Goal: Communication & Community: Answer question/provide support

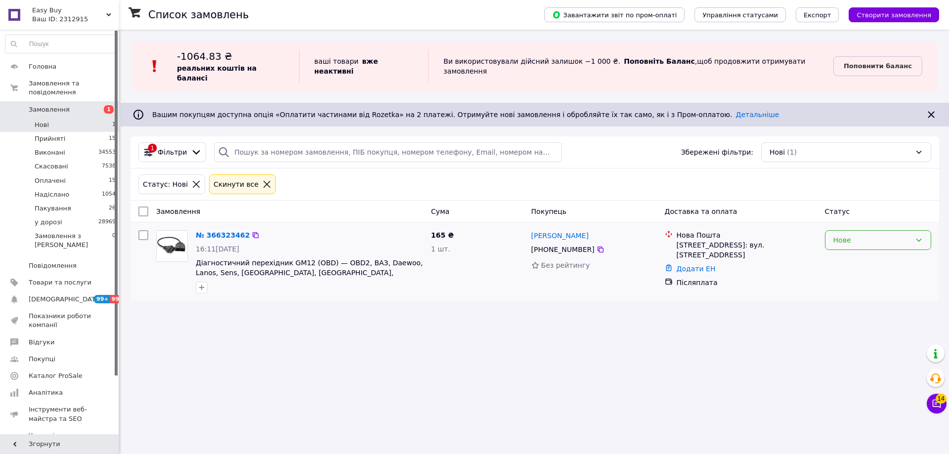
click at [866, 235] on div "Нове" at bounding box center [873, 240] width 78 height 11
click at [859, 250] on li "Прийнято" at bounding box center [878, 252] width 105 height 18
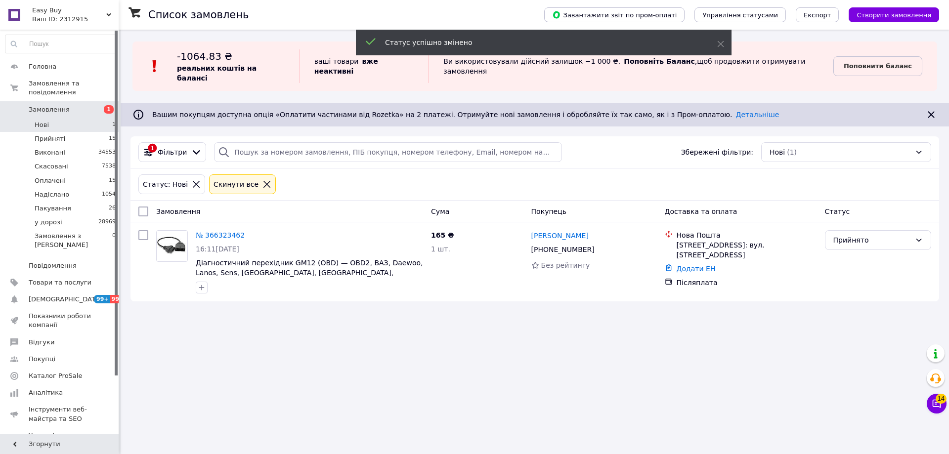
click at [103, 132] on li "Прийняті 15" at bounding box center [61, 139] width 122 height 14
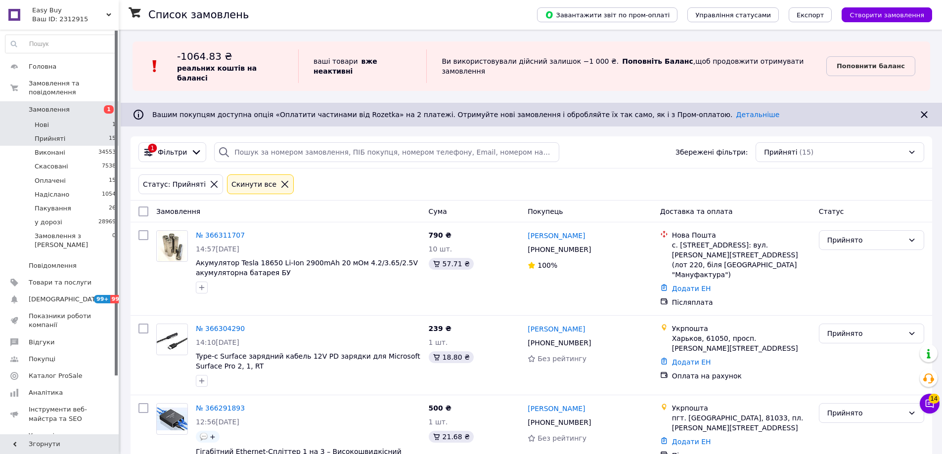
click at [103, 120] on li "Нові 1" at bounding box center [61, 125] width 122 height 14
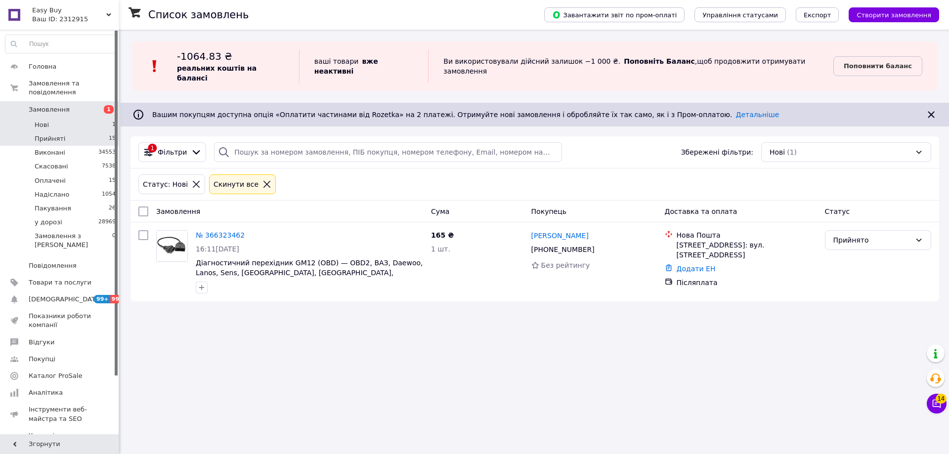
click at [96, 132] on li "Прийняті 15" at bounding box center [61, 139] width 122 height 14
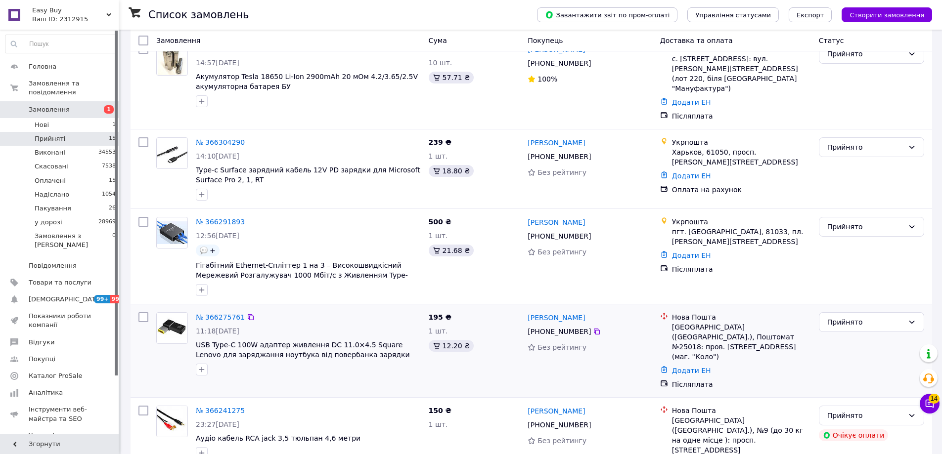
scroll to position [247, 0]
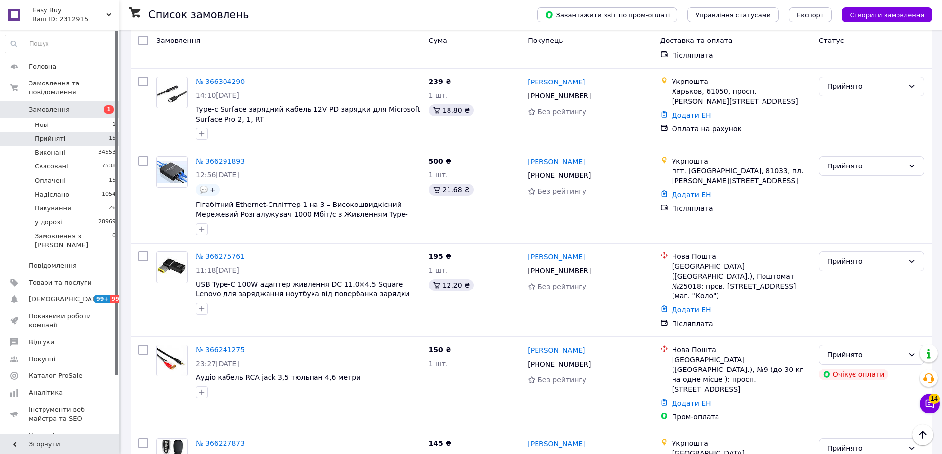
click at [87, 42] on input at bounding box center [60, 44] width 111 height 18
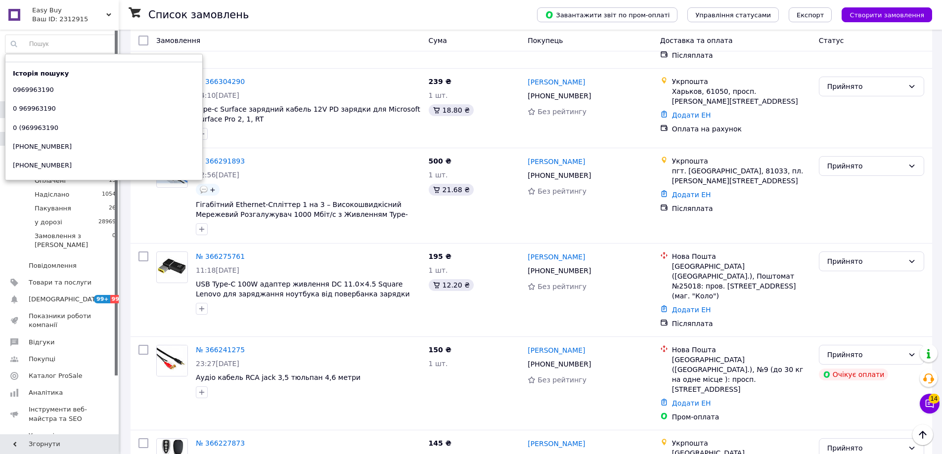
paste input "0985267641"
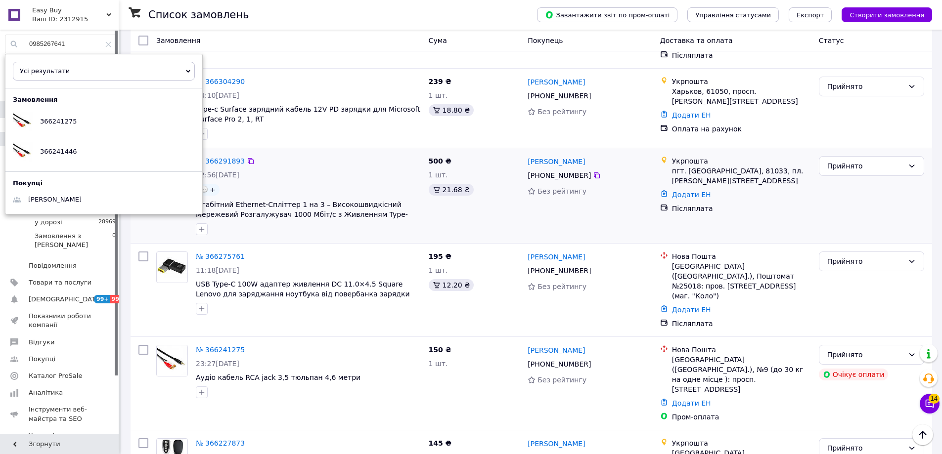
type input "0985267641"
click at [80, 155] on div "366241446" at bounding box center [103, 150] width 197 height 30
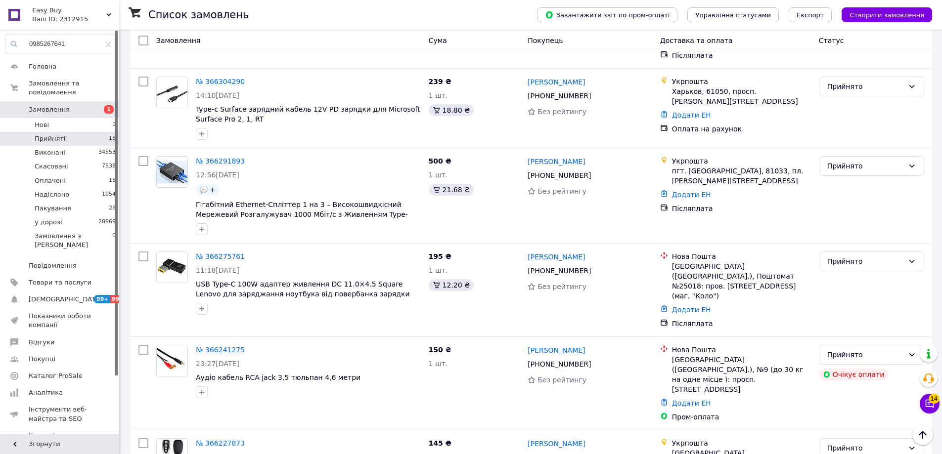
click at [218, 157] on link "№ 366291893" at bounding box center [220, 161] width 49 height 8
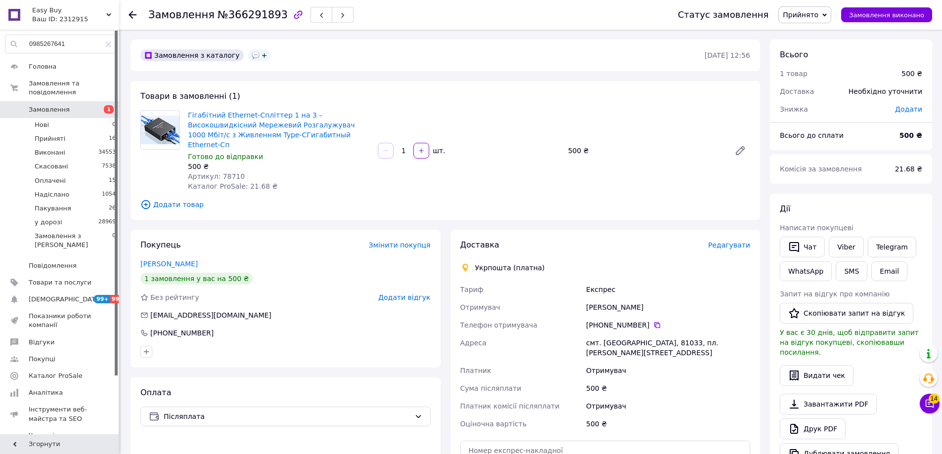
click at [731, 241] on span "Редагувати" at bounding box center [729, 245] width 42 height 8
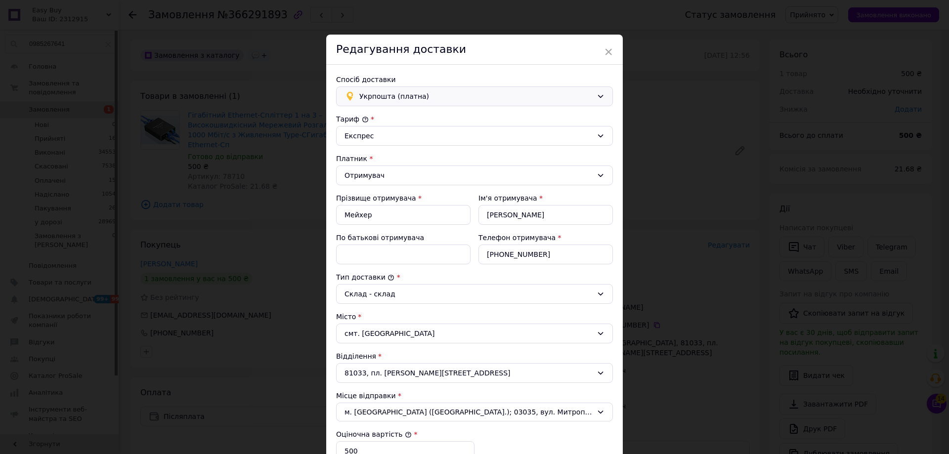
click at [398, 96] on span "Укрпошта (платна)" at bounding box center [476, 96] width 233 height 11
click at [407, 142] on div "Нова Пошта (платна)" at bounding box center [473, 137] width 276 height 19
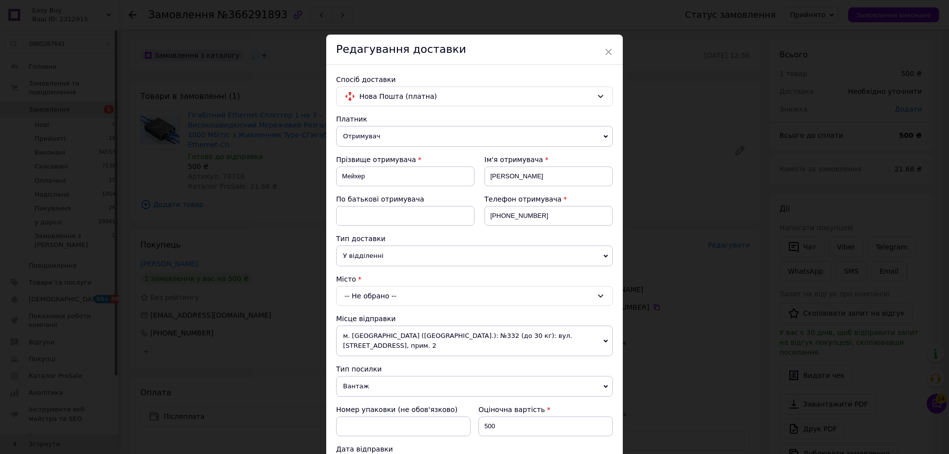
click at [389, 293] on div "-- Не обрано --" at bounding box center [474, 296] width 277 height 20
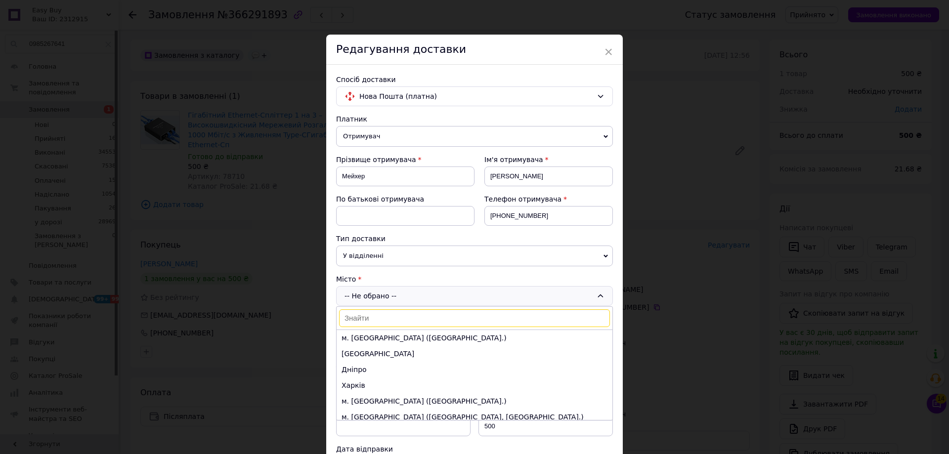
click at [384, 318] on input at bounding box center [474, 319] width 271 height 18
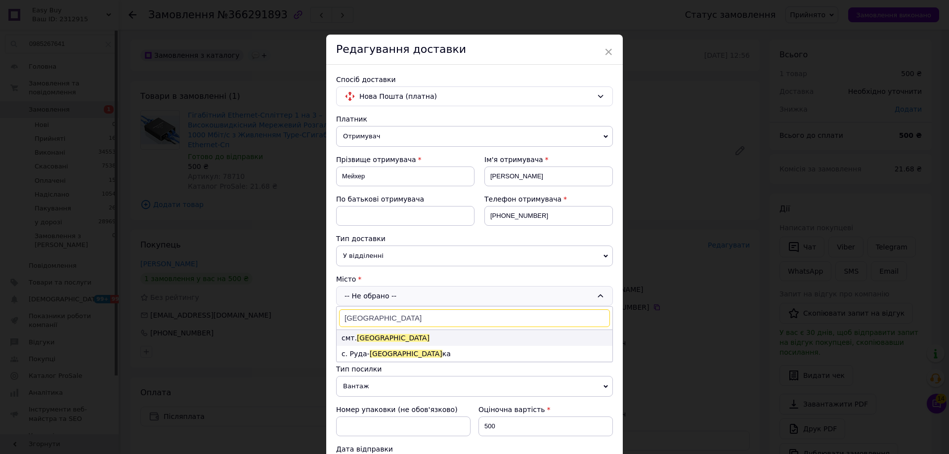
type input "краковець"
click at [394, 341] on li "смт. Краковець" at bounding box center [475, 338] width 276 height 16
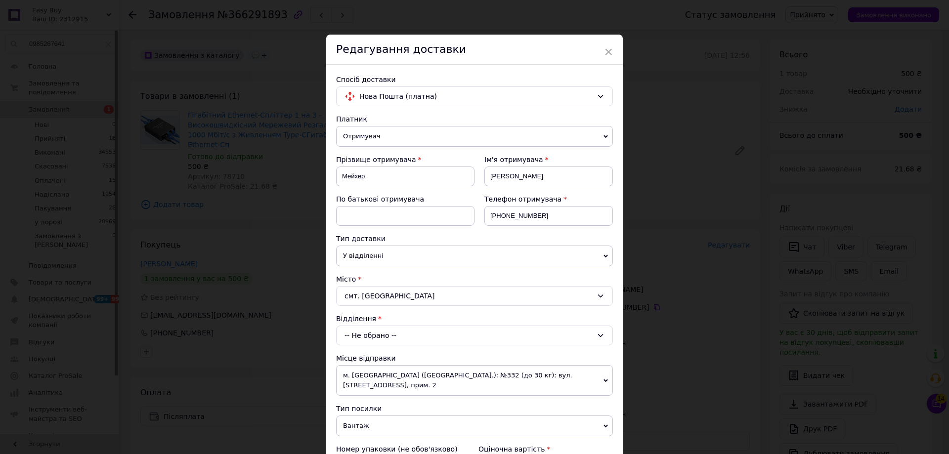
click at [402, 327] on div "-- Не обрано --" at bounding box center [474, 336] width 277 height 20
click at [405, 379] on li "№1: пл. Шухевича, 8" at bounding box center [475, 378] width 276 height 16
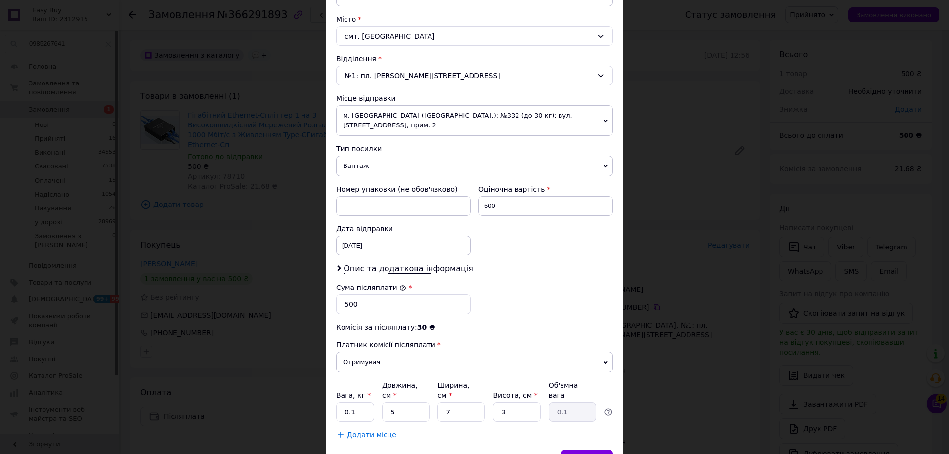
scroll to position [297, 0]
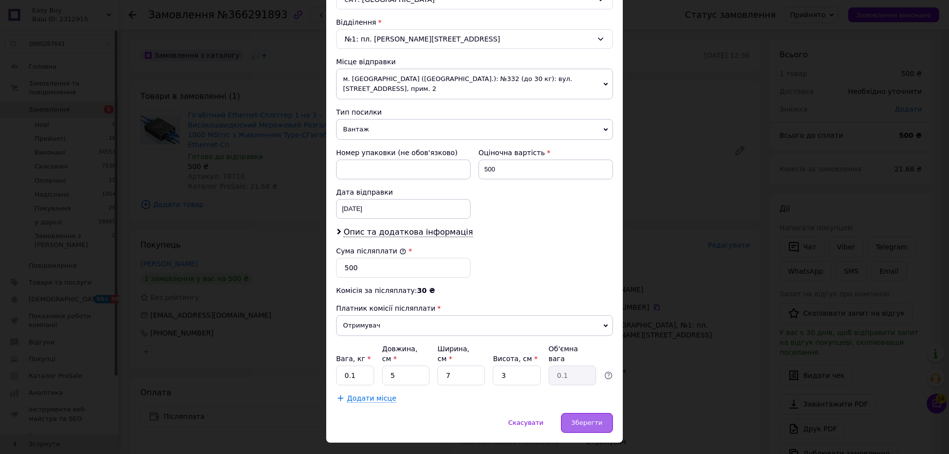
click at [587, 419] on span "Зберегти" at bounding box center [587, 422] width 31 height 7
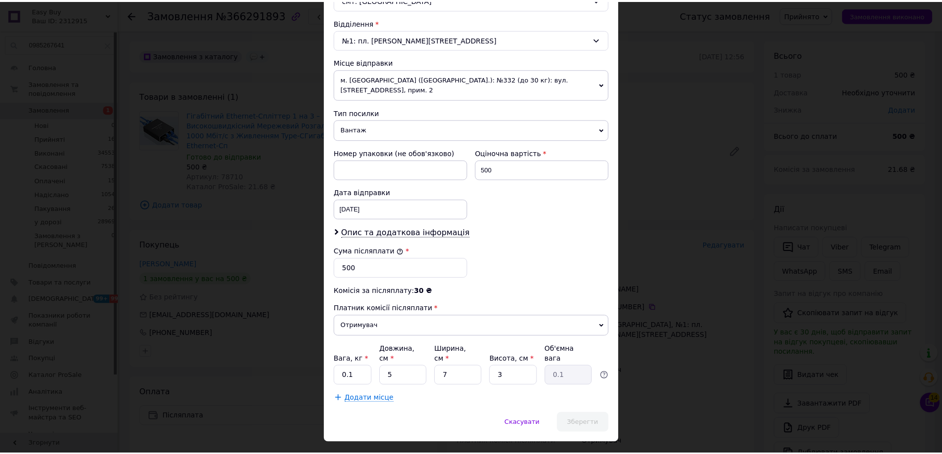
scroll to position [299, 0]
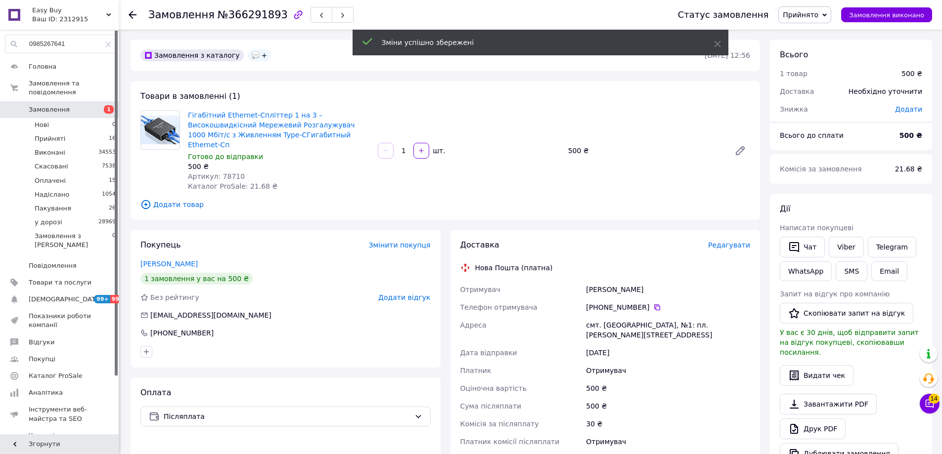
click at [818, 13] on span "Прийнято" at bounding box center [801, 15] width 36 height 8
click at [806, 95] on li "Пакування" at bounding box center [805, 94] width 52 height 15
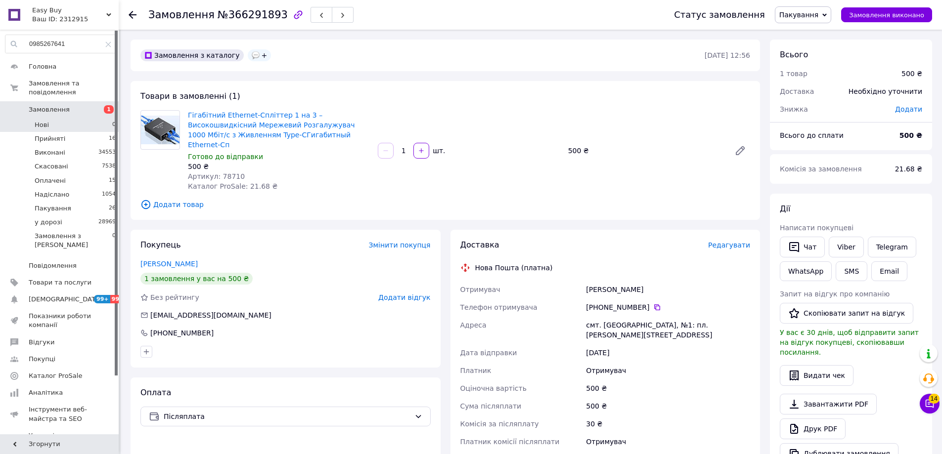
click at [98, 120] on li "Нові 0" at bounding box center [61, 125] width 122 height 14
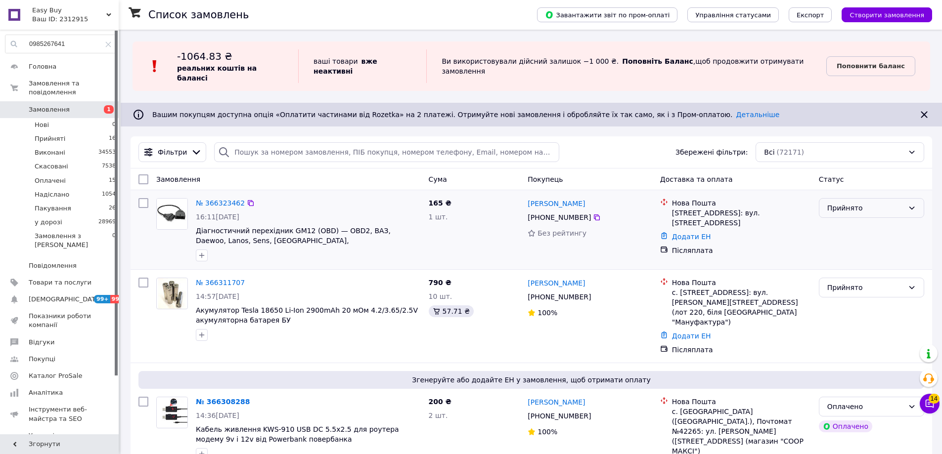
click at [850, 203] on div "Прийнято" at bounding box center [865, 208] width 77 height 11
click at [856, 274] on li "Пакування" at bounding box center [871, 270] width 104 height 18
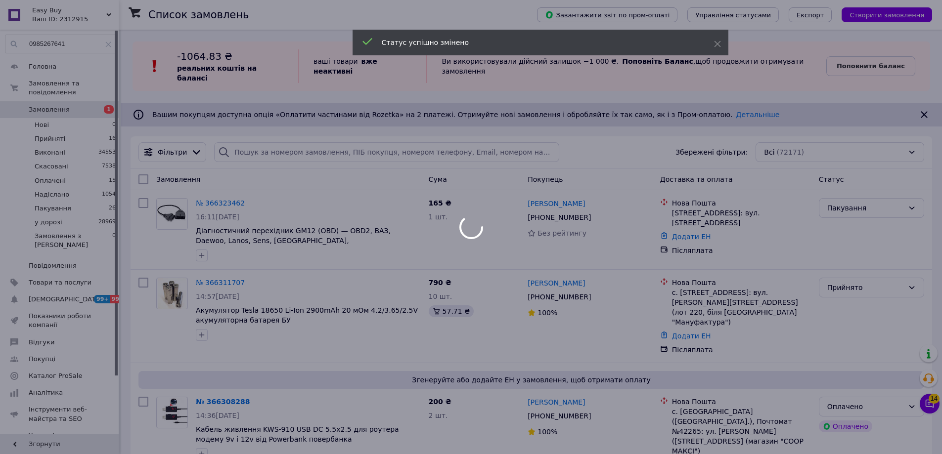
click at [937, 402] on div at bounding box center [471, 227] width 942 height 454
click at [932, 404] on div at bounding box center [471, 227] width 942 height 454
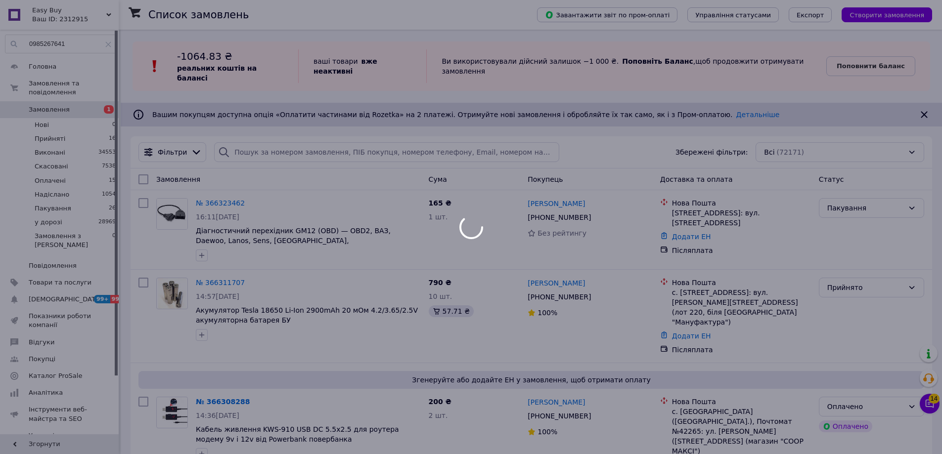
click at [929, 404] on div at bounding box center [471, 227] width 942 height 454
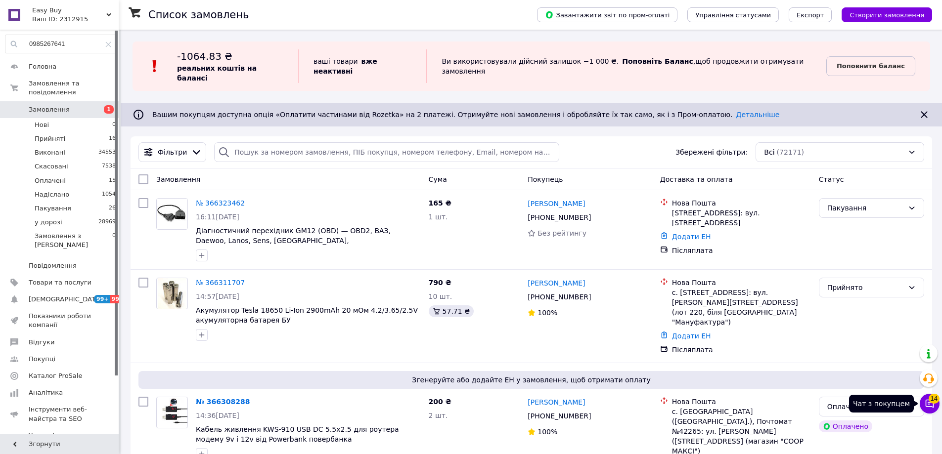
click at [924, 405] on button "Чат з покупцем 14" at bounding box center [930, 404] width 20 height 20
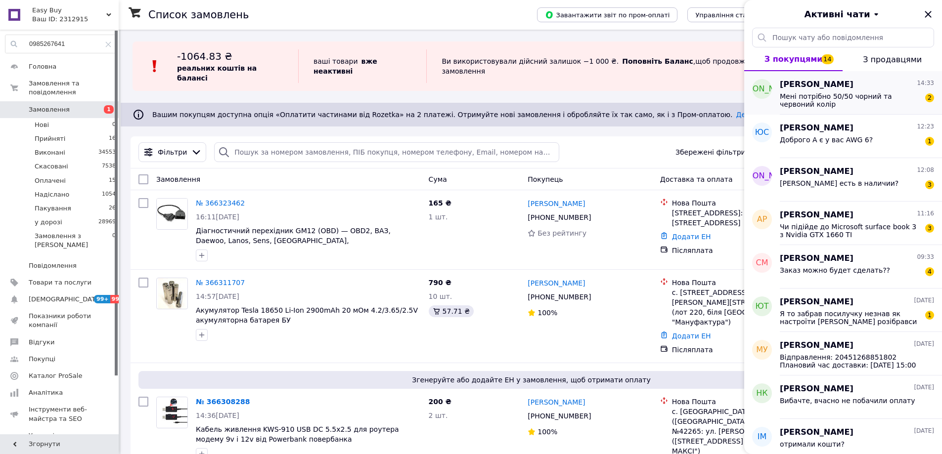
click at [844, 104] on span "Мені потрібно 50/50 чорний та червоний колір" at bounding box center [850, 100] width 140 height 16
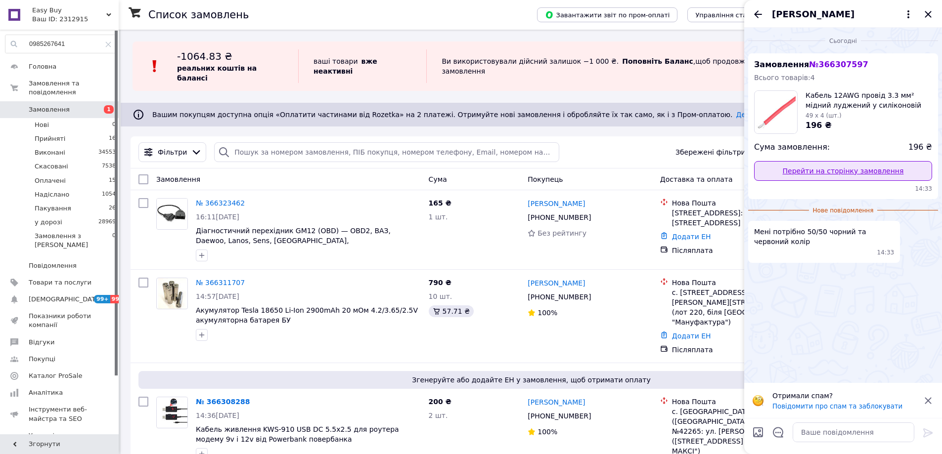
click at [855, 164] on link "Перейти на сторінку замовлення" at bounding box center [843, 171] width 178 height 20
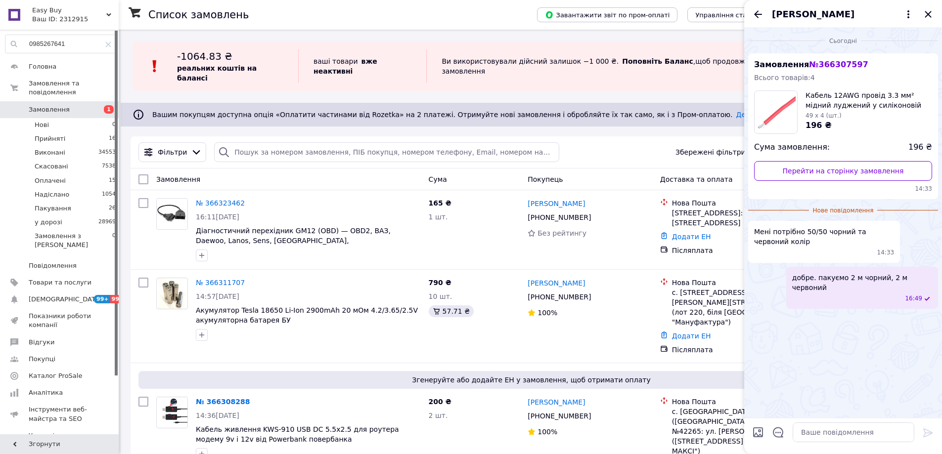
click at [759, 9] on icon "Назад" at bounding box center [758, 14] width 12 height 12
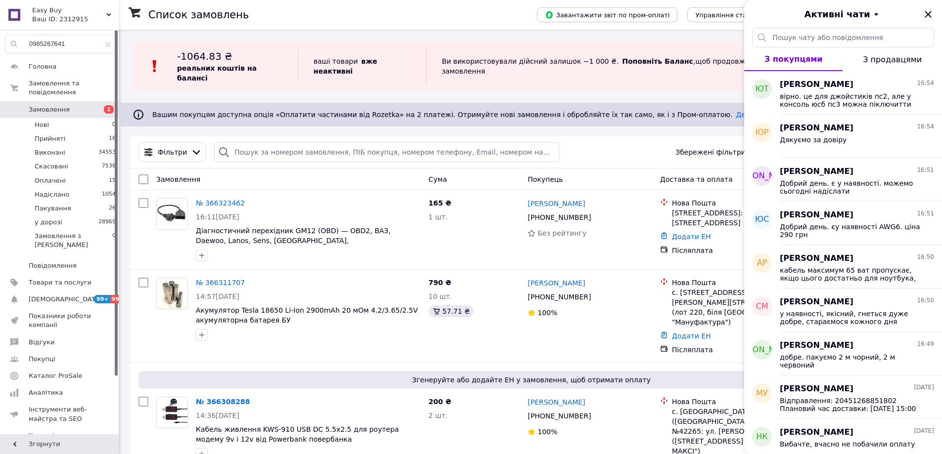
click at [932, 13] on icon "Закрити" at bounding box center [928, 14] width 12 height 12
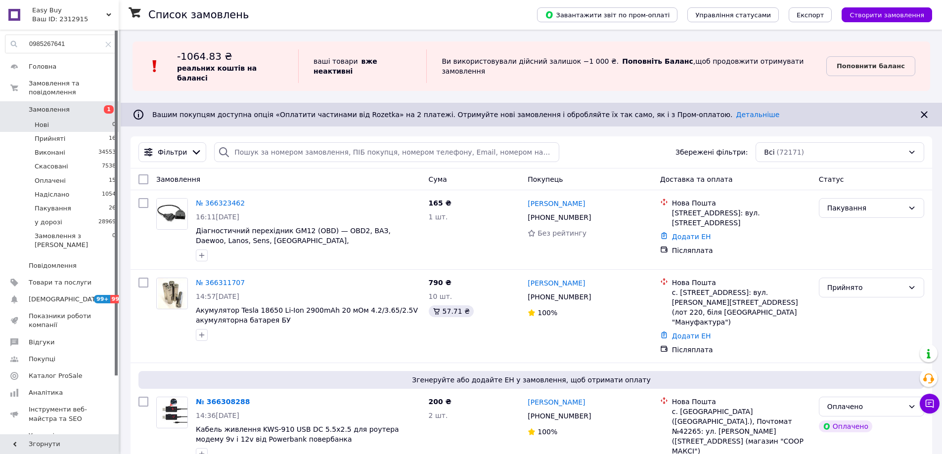
click at [95, 118] on li "Нові 0" at bounding box center [61, 125] width 122 height 14
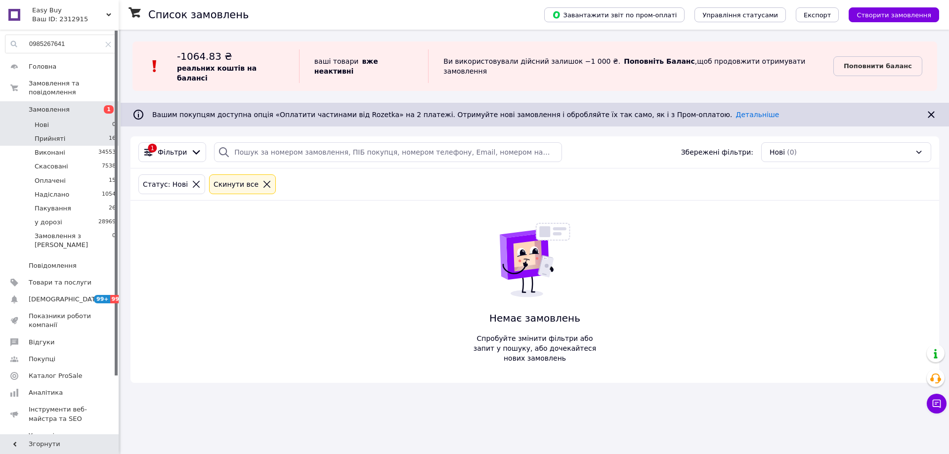
click at [93, 132] on li "Прийняті 16" at bounding box center [61, 139] width 122 height 14
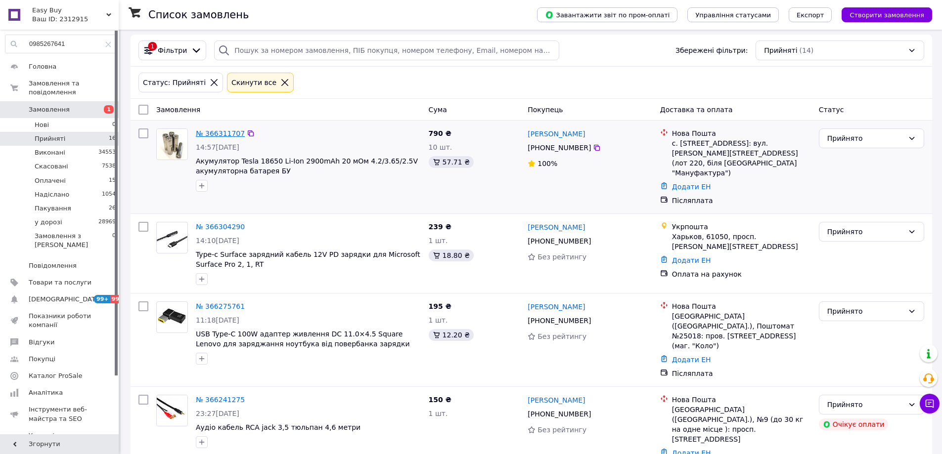
scroll to position [148, 0]
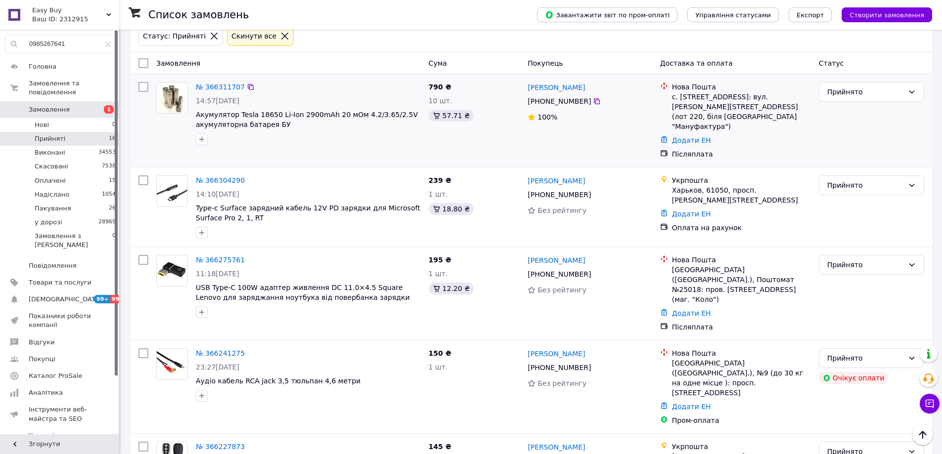
click at [292, 135] on div at bounding box center [308, 140] width 229 height 16
drag, startPoint x: 123, startPoint y: 113, endPoint x: 139, endPoint y: 119, distance: 17.4
click at [861, 176] on div "Прийнято" at bounding box center [871, 186] width 105 height 20
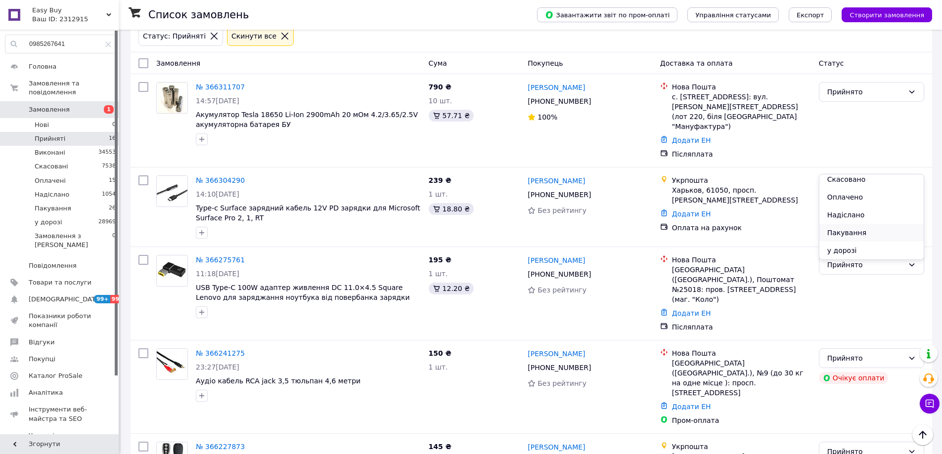
click at [853, 232] on li "Пакування" at bounding box center [871, 233] width 104 height 18
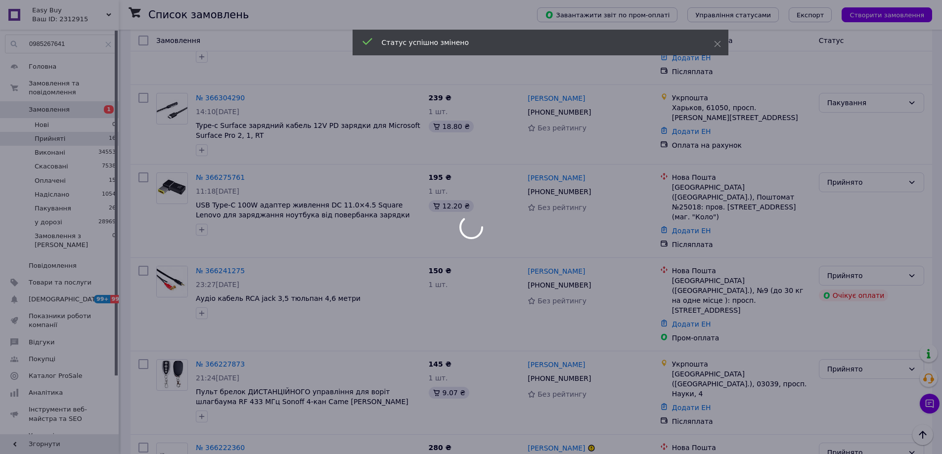
scroll to position [247, 0]
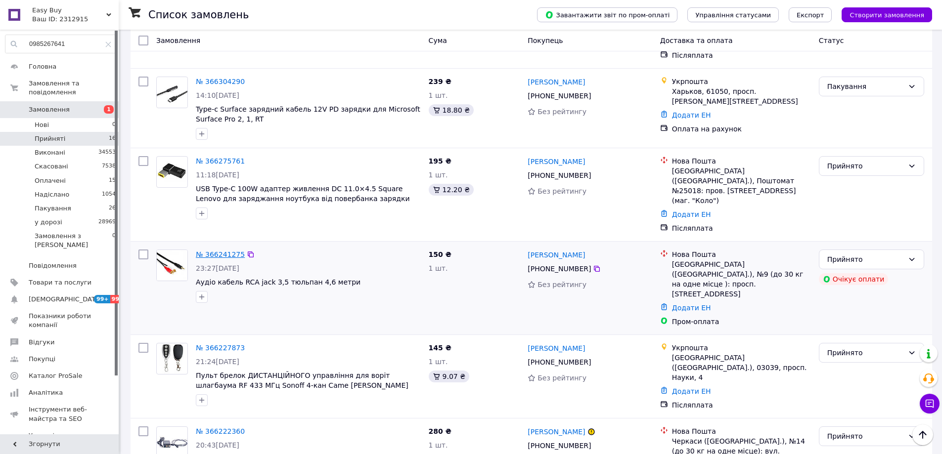
click at [218, 251] on link "№ 366241275" at bounding box center [220, 255] width 49 height 8
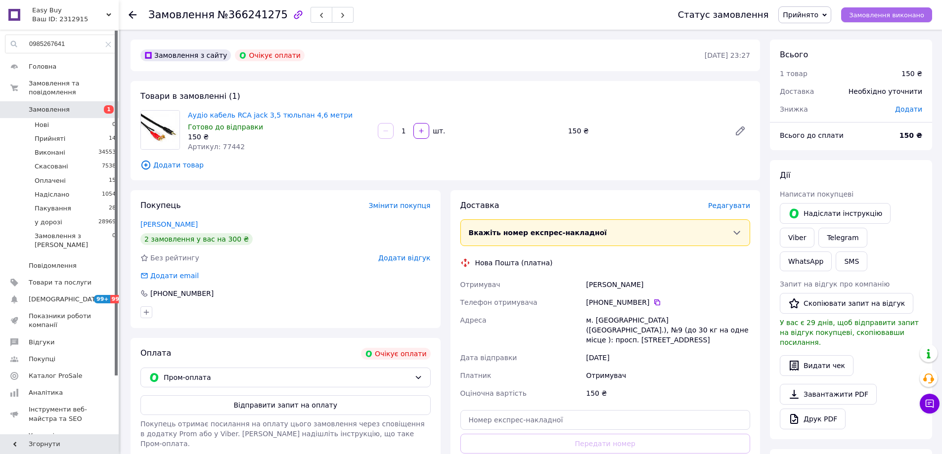
click at [870, 17] on span "Замовлення виконано" at bounding box center [886, 14] width 75 height 7
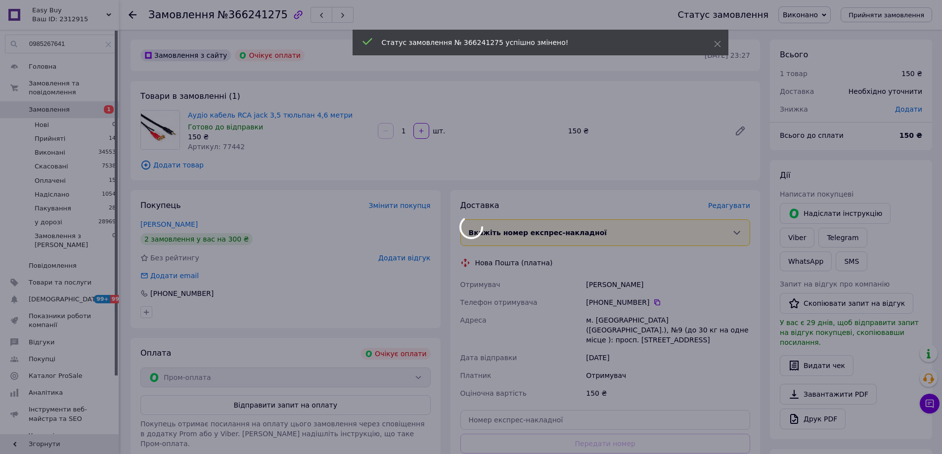
click at [166, 224] on div at bounding box center [471, 227] width 942 height 454
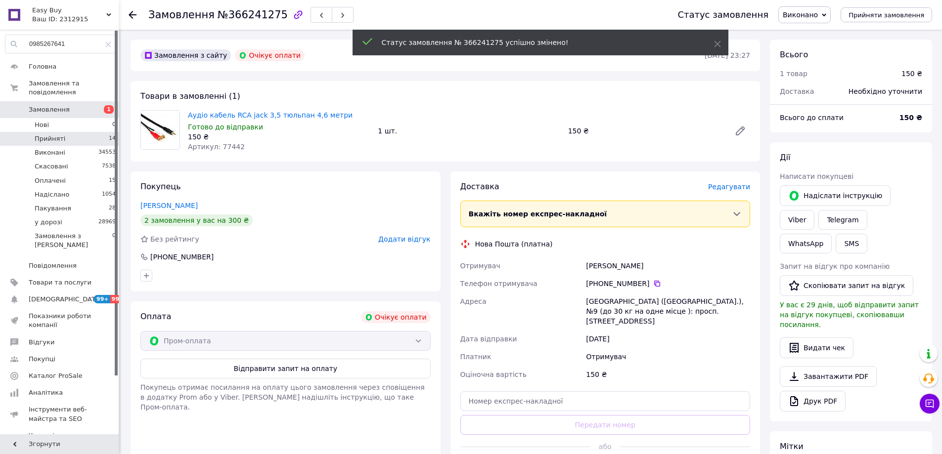
click at [86, 132] on li "Прийняті 14" at bounding box center [61, 139] width 122 height 14
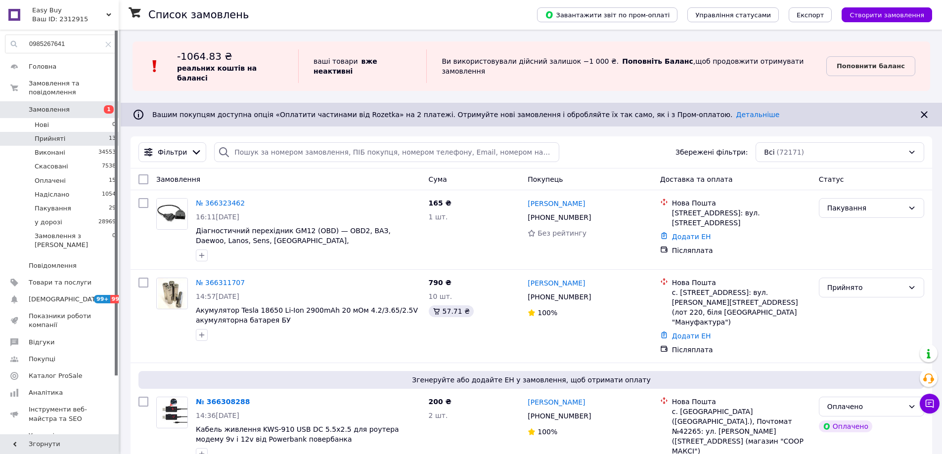
click at [91, 135] on li "Прийняті 13" at bounding box center [61, 139] width 122 height 14
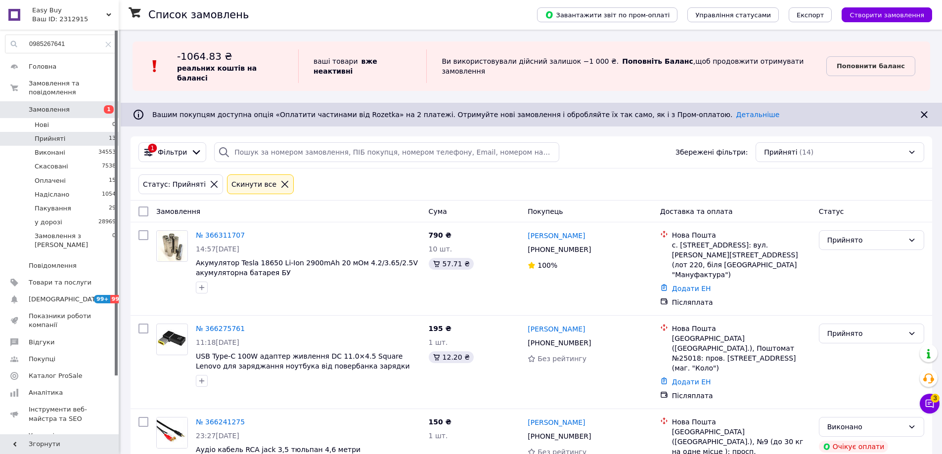
click at [77, 40] on input "0985267641" at bounding box center [60, 44] width 111 height 18
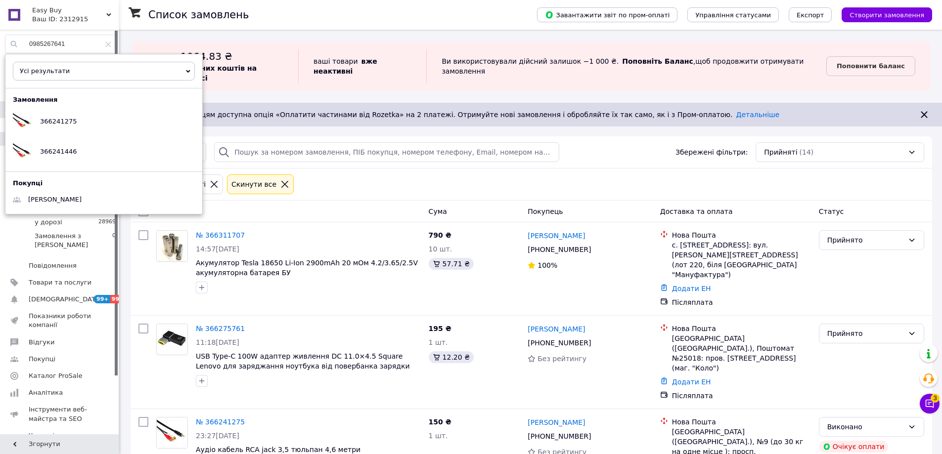
paste input "(96) 460-00-89"
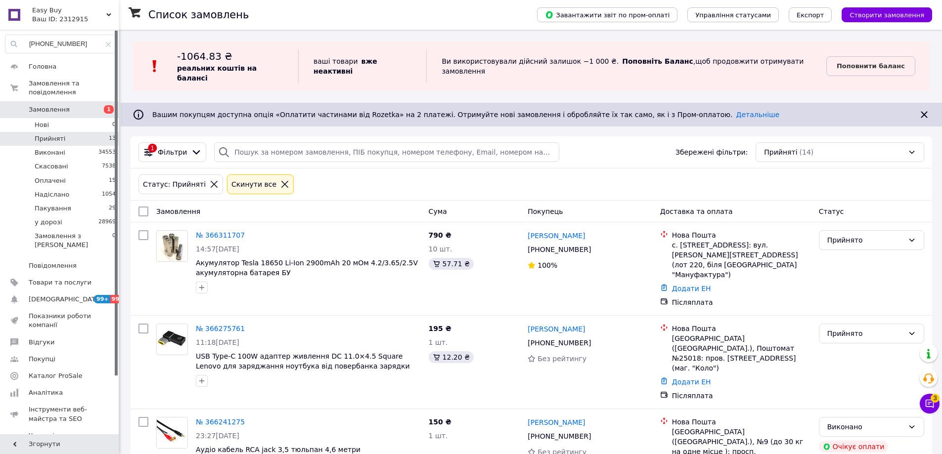
click at [71, 44] on input "0 (96) 460-00-89" at bounding box center [60, 44] width 111 height 18
type input "0964600089"
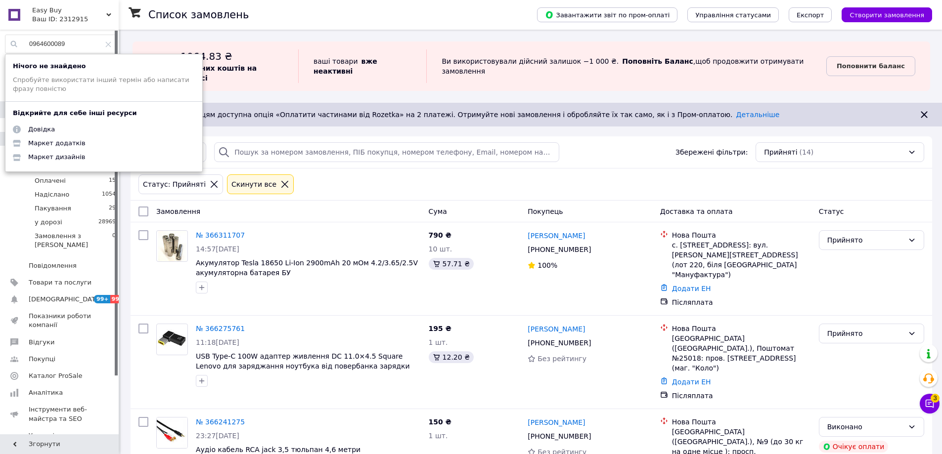
click at [71, 44] on input "0964600089" at bounding box center [60, 44] width 111 height 18
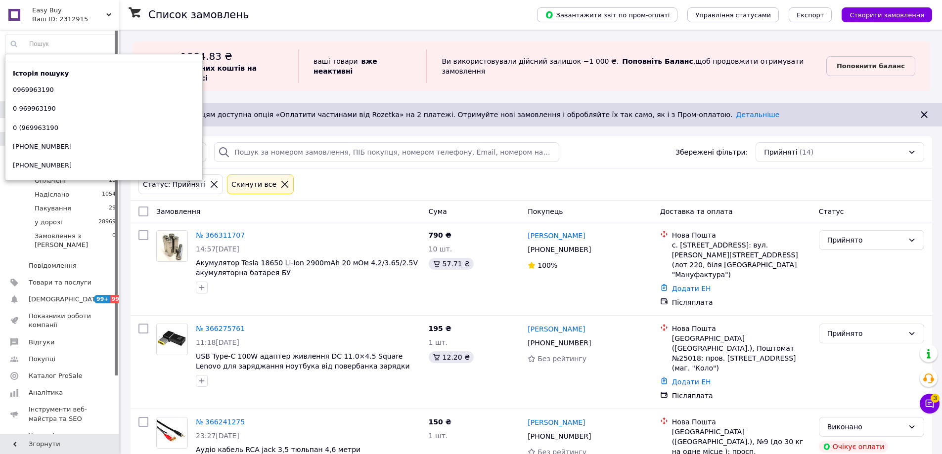
click at [68, 40] on input at bounding box center [60, 44] width 111 height 18
paste input "0964600089"
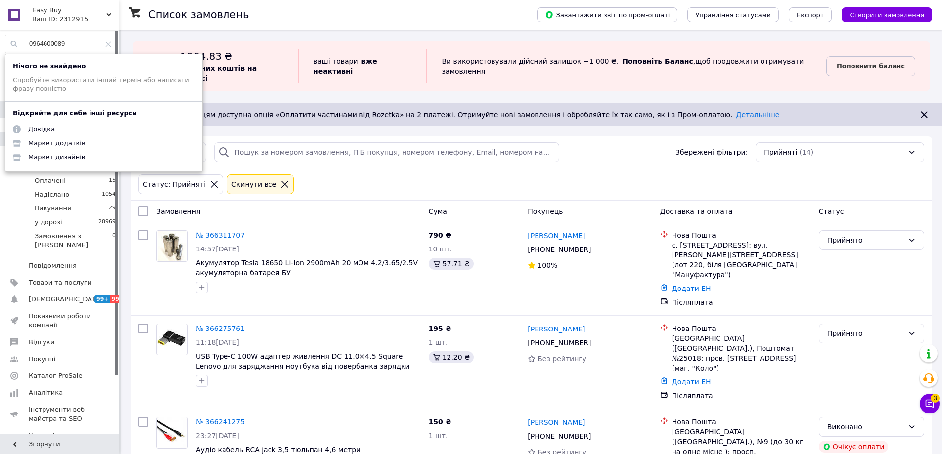
type input "0964600089"
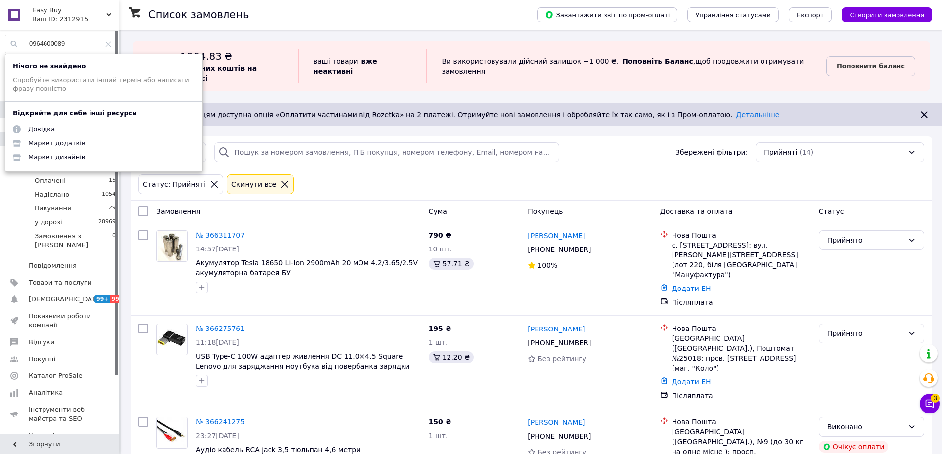
click at [76, 42] on input "0964600089" at bounding box center [60, 44] width 111 height 18
click at [49, 39] on input "0964600089" at bounding box center [60, 44] width 111 height 18
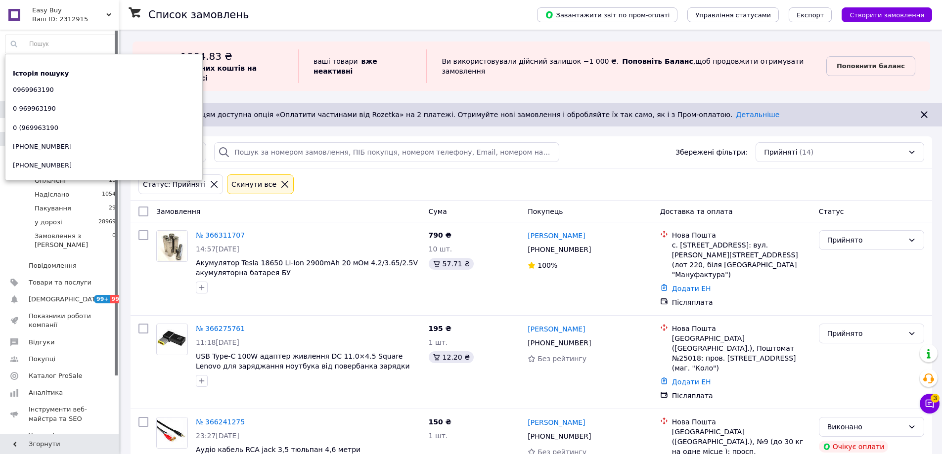
click at [88, 45] on input at bounding box center [60, 44] width 111 height 18
paste input "0964600089"
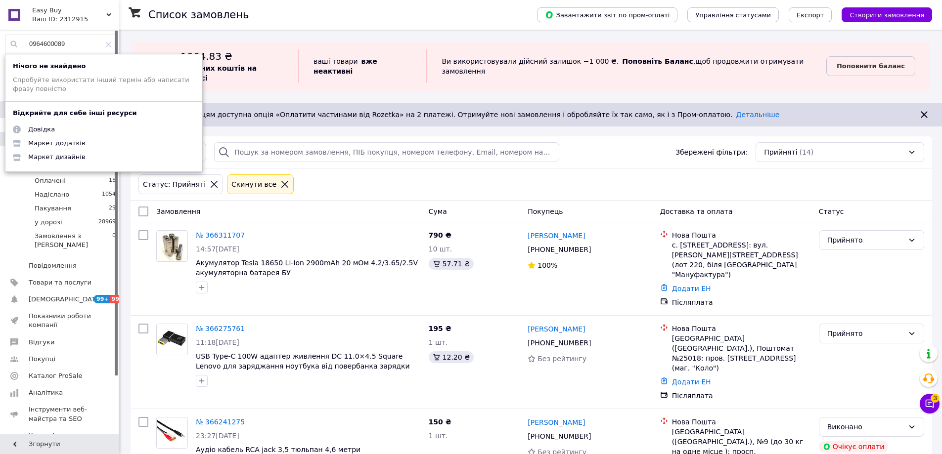
type input "0964600089"
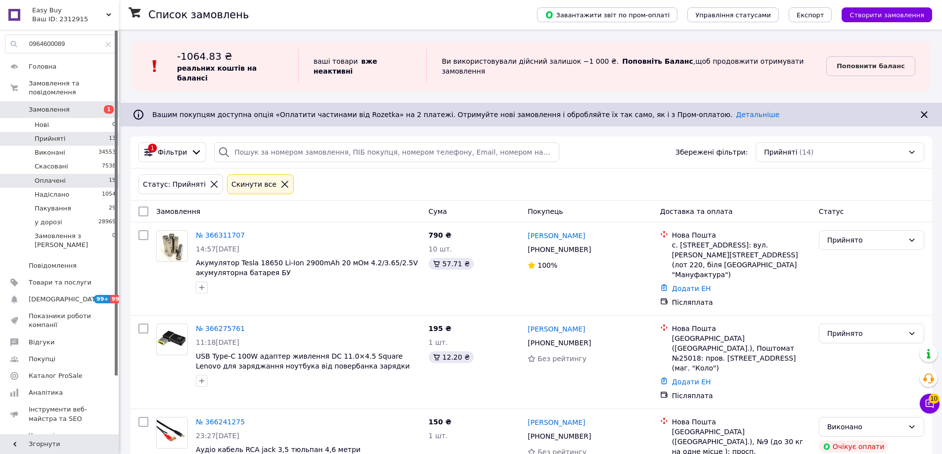
click at [92, 174] on li "Оплачені 15" at bounding box center [61, 181] width 122 height 14
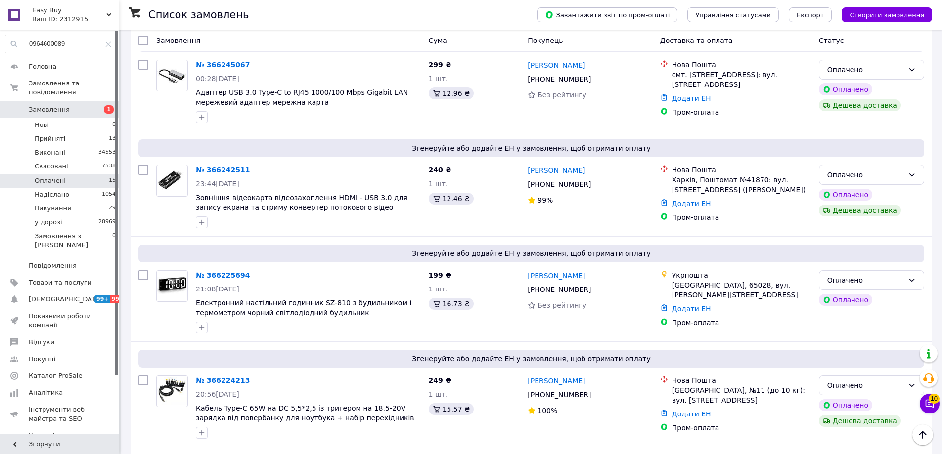
scroll to position [1253, 0]
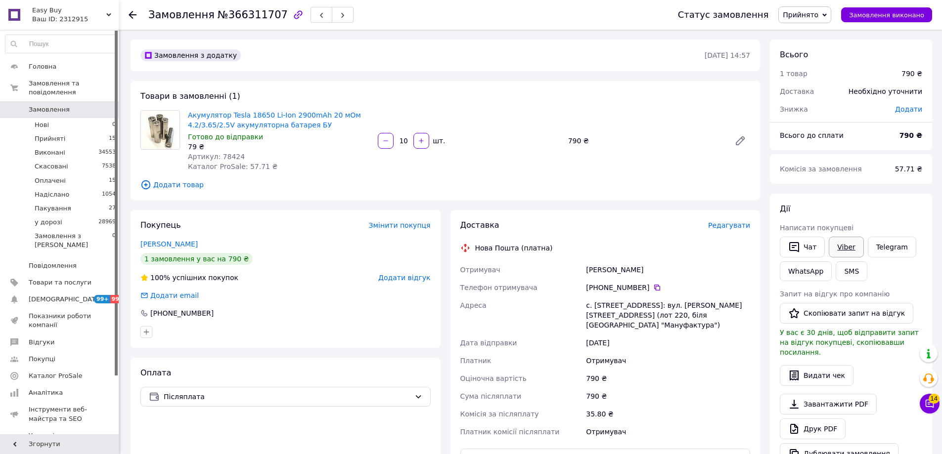
click at [840, 248] on link "Viber" at bounding box center [846, 247] width 35 height 21
drag, startPoint x: 327, startPoint y: 127, endPoint x: 186, endPoint y: 117, distance: 141.3
click at [186, 117] on div "Акумулятор Tesla 18650 Li-Ion 2900mAh 20 мОм 4.2/3.65/2.5V акумуляторна батарея…" at bounding box center [279, 140] width 190 height 65
click at [297, 155] on div "Артикул: 78424" at bounding box center [279, 157] width 182 height 10
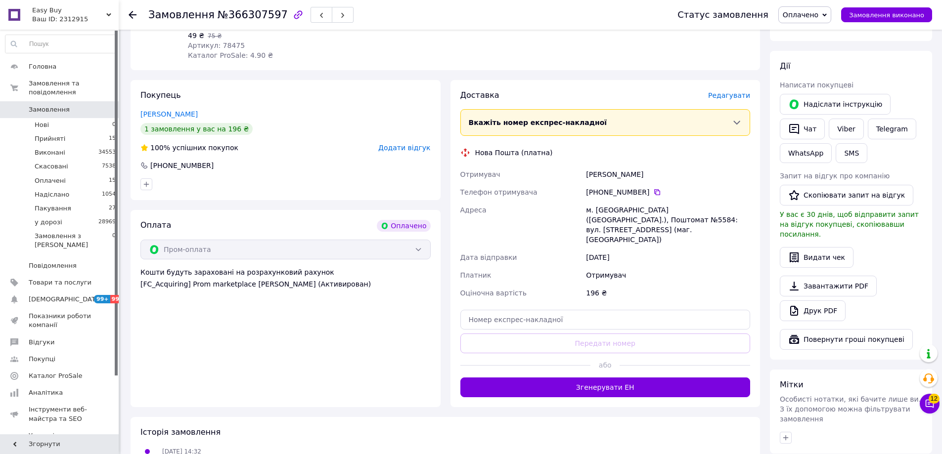
scroll to position [285, 0]
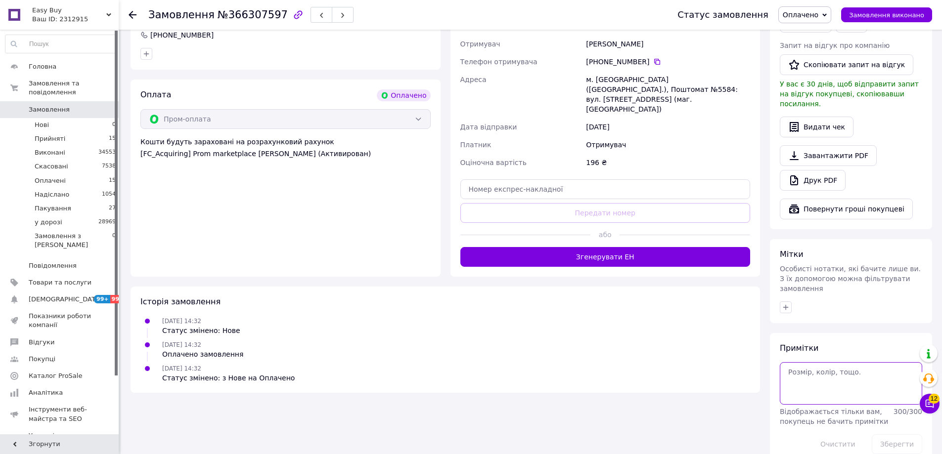
click at [824, 362] on textarea at bounding box center [851, 383] width 142 height 43
type textarea "чорний 2 і червоний 2"
click at [893, 435] on button "Зберегти" at bounding box center [897, 445] width 50 height 20
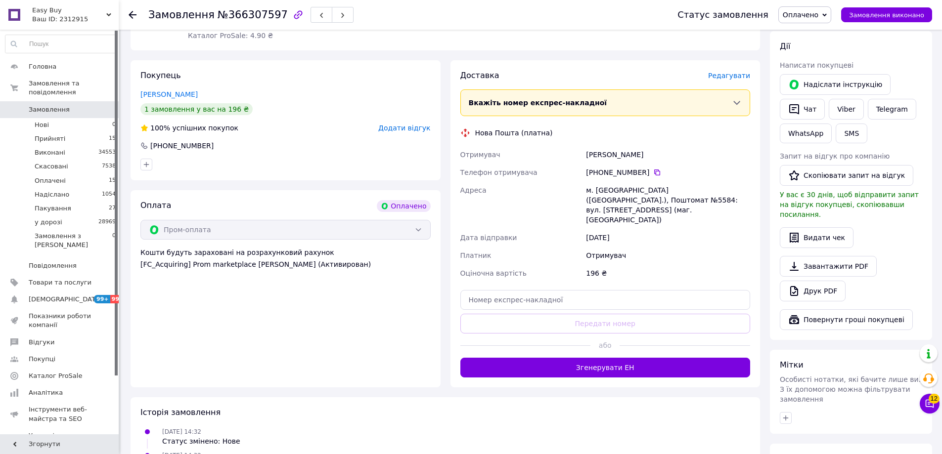
scroll to position [0, 0]
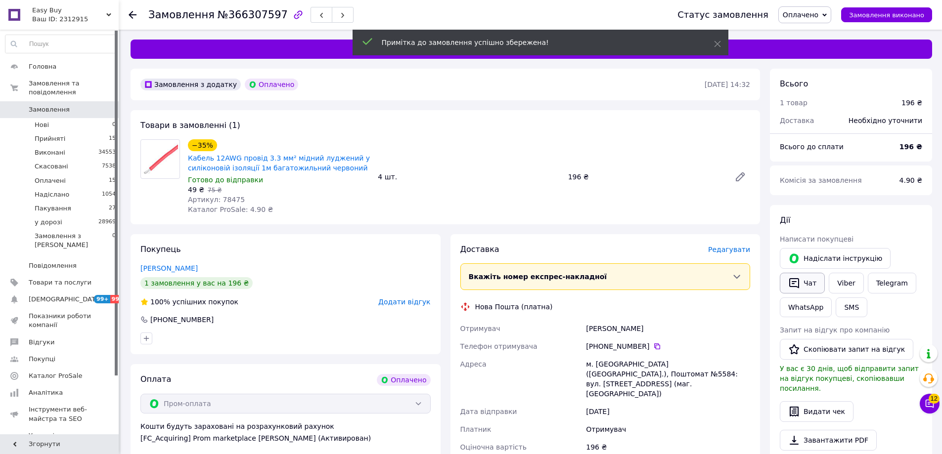
click at [809, 281] on button "Чат" at bounding box center [802, 283] width 45 height 21
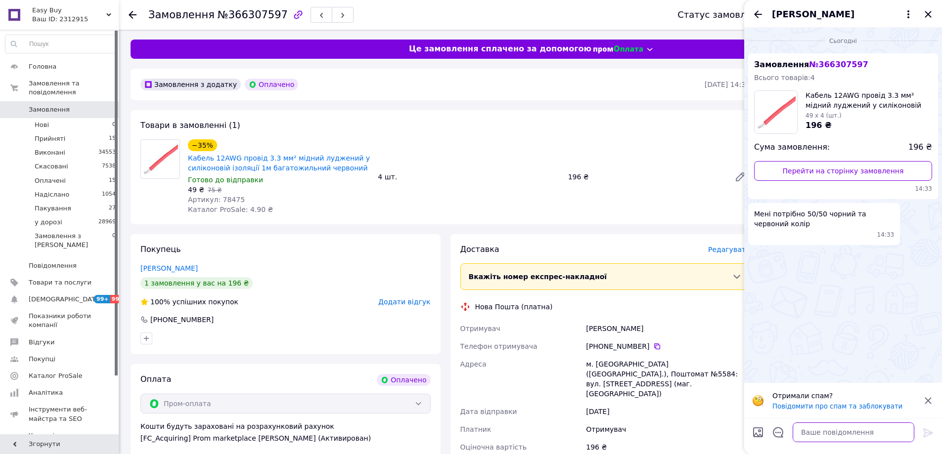
click at [854, 431] on textarea at bounding box center [854, 433] width 122 height 20
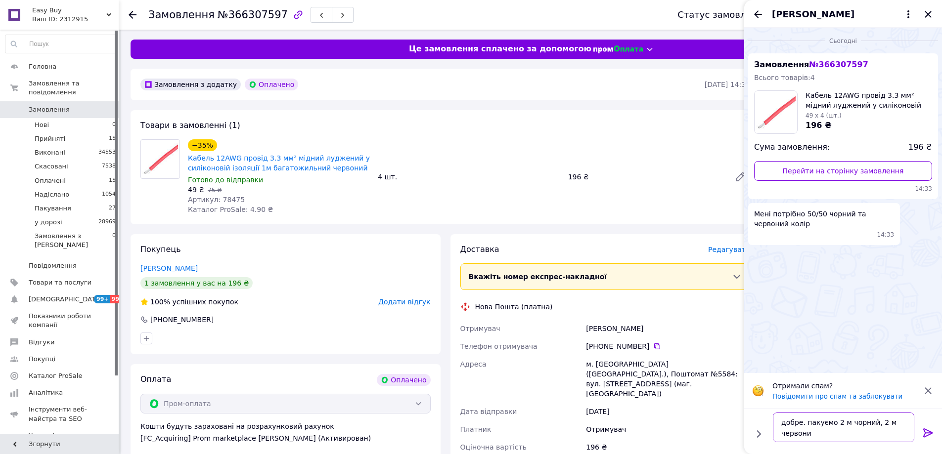
type textarea "добре. пакуємо 2 м чорний, 2 м червоний"
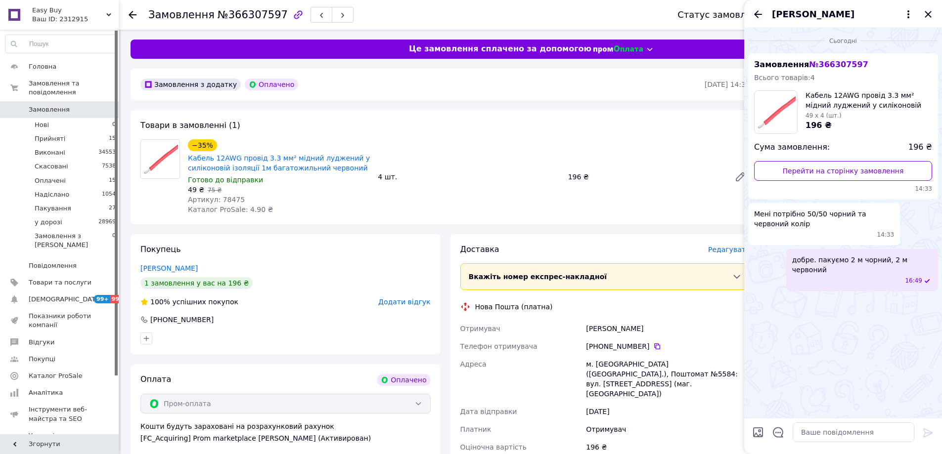
click at [761, 11] on icon "Назад" at bounding box center [758, 14] width 12 height 12
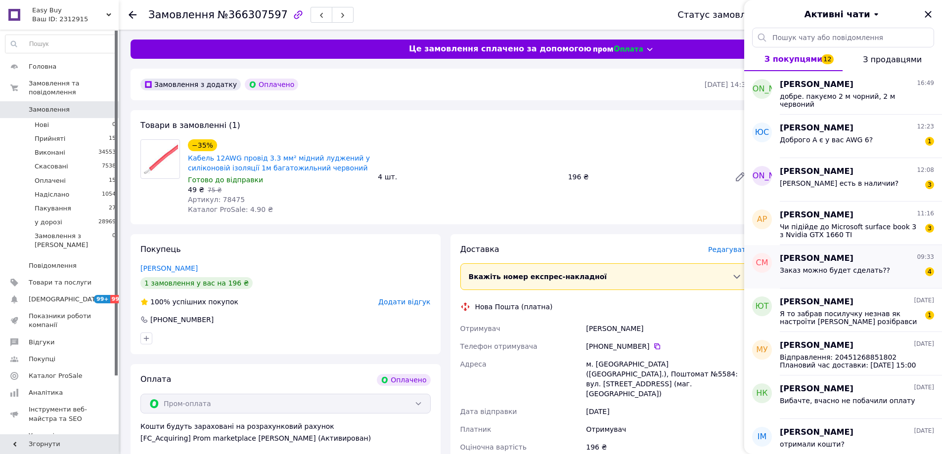
click at [860, 269] on span "Заказ можно будет сделать??" at bounding box center [835, 271] width 110 height 8
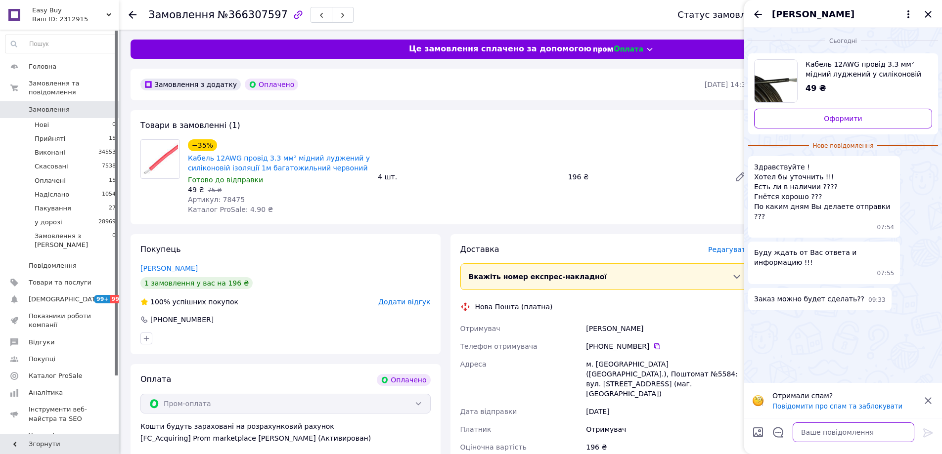
click at [829, 429] on textarea at bounding box center [854, 433] width 122 height 20
type textarea "Так"
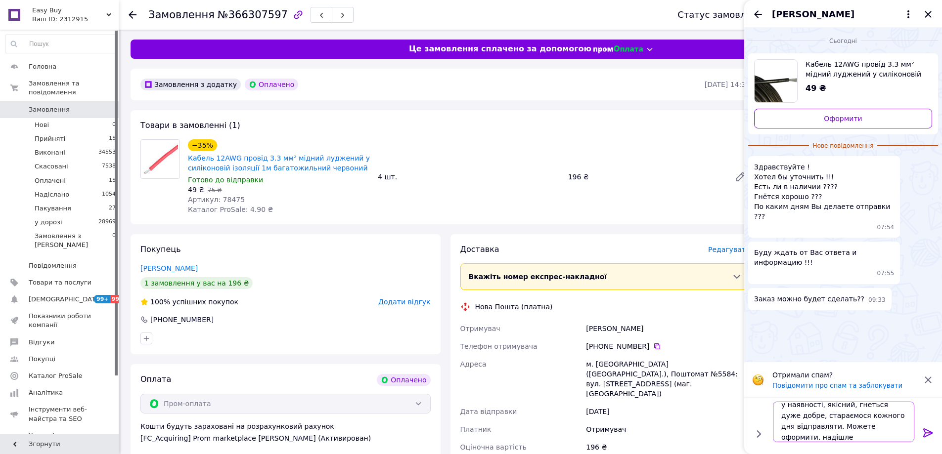
scroll to position [1, 0]
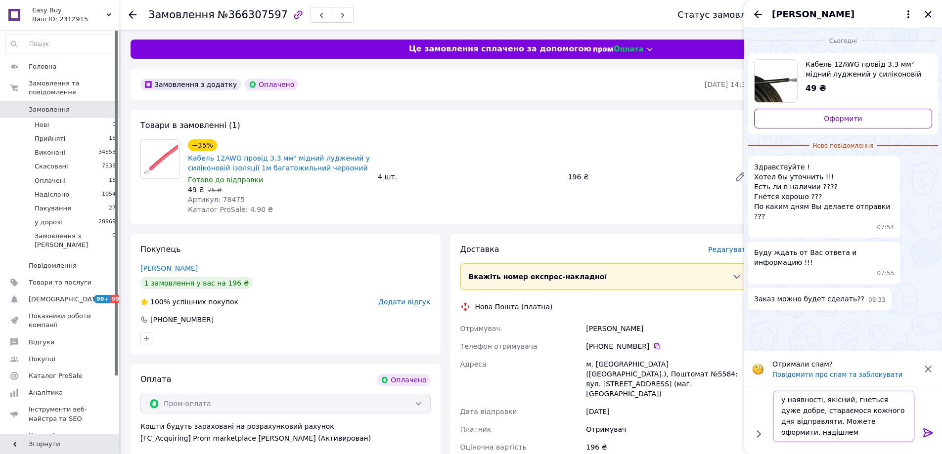
type textarea "у наявності, якісний, гнеться дуже добре, стараємося кожного дня відправляти. М…"
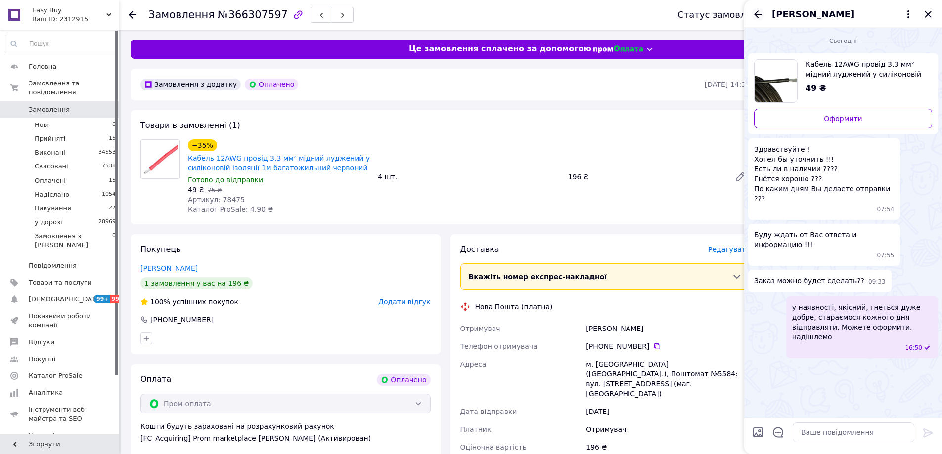
click at [760, 16] on icon "Назад" at bounding box center [758, 14] width 12 height 12
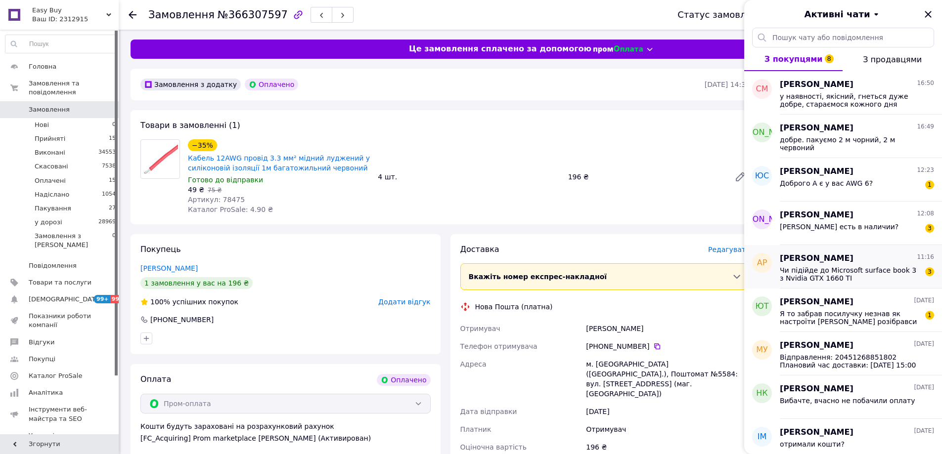
click at [842, 267] on span "Чи підійде до Microsoft surface book 3 з Nvidia GTX 1660 TI" at bounding box center [850, 275] width 140 height 16
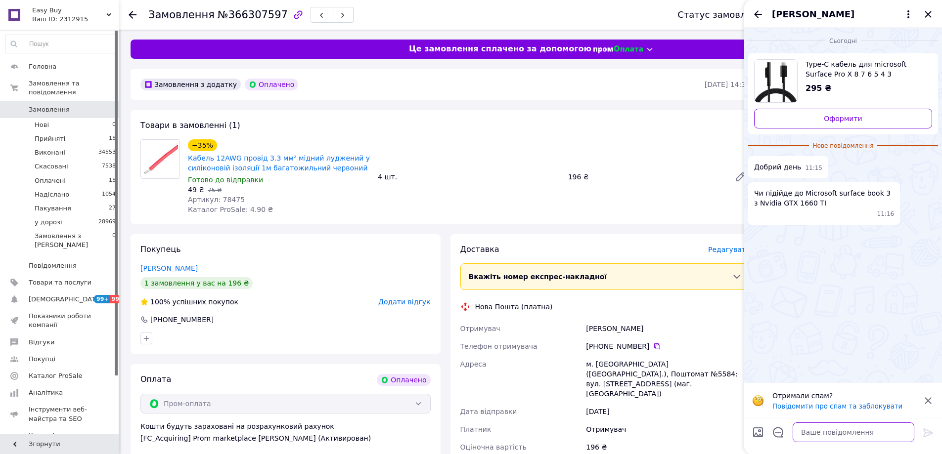
click at [816, 430] on textarea at bounding box center [854, 433] width 122 height 20
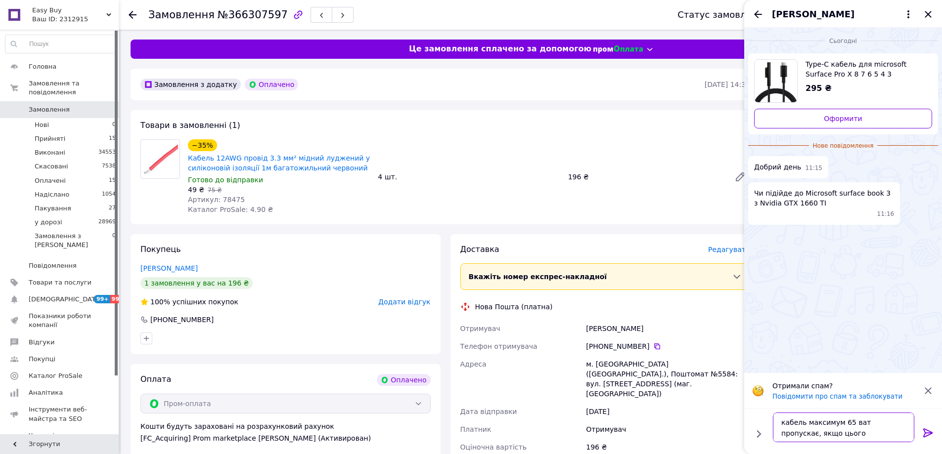
click at [857, 438] on textarea "кабель максимум 65 ват пропускає, якщо цього" at bounding box center [843, 428] width 141 height 30
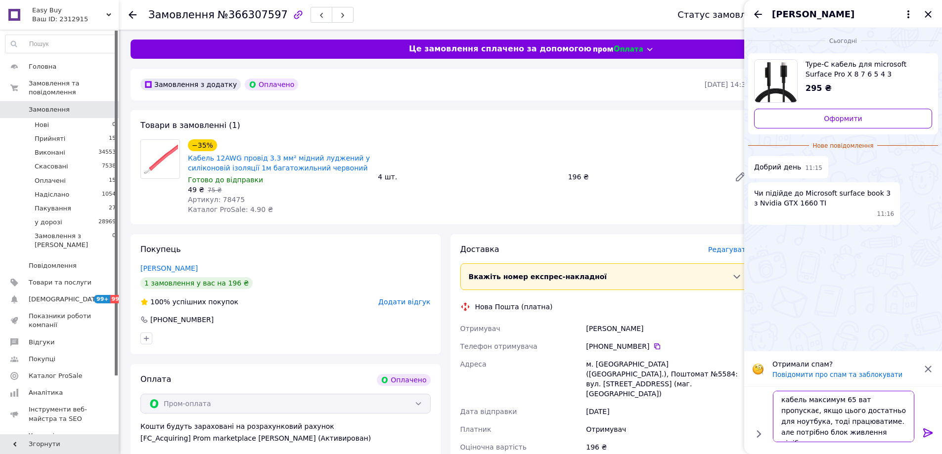
type textarea "кабель максимум 65 ват пропускає, якщо цього достатньо для ноутбука, тоді працю…"
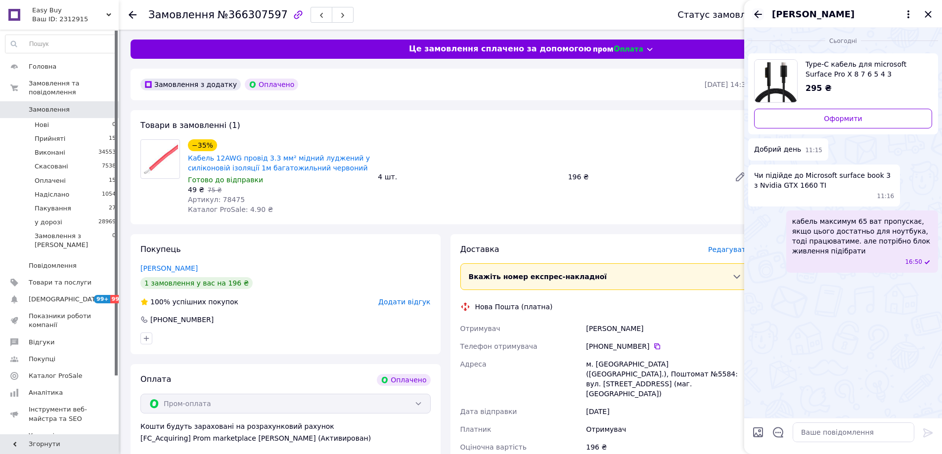
click at [761, 15] on icon "Назад" at bounding box center [758, 14] width 12 height 12
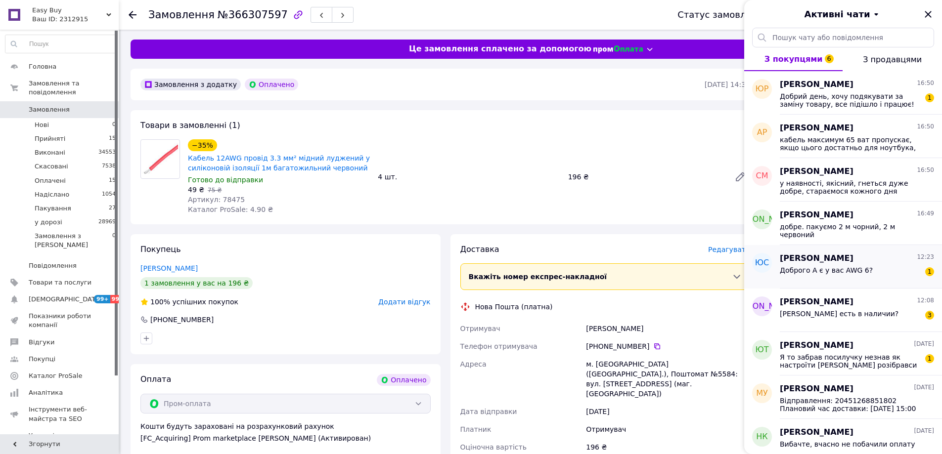
click at [853, 268] on span "Доброго А є у вас AWG 6?" at bounding box center [826, 271] width 93 height 8
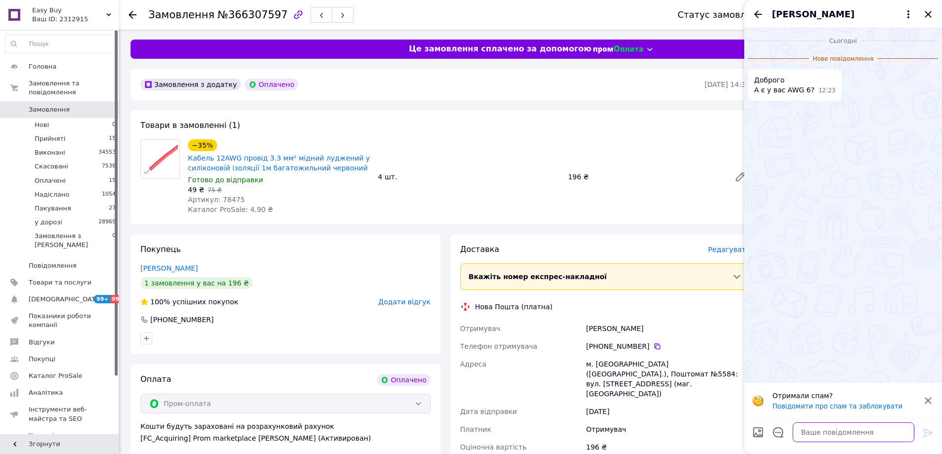
click at [824, 428] on textarea at bounding box center [854, 433] width 122 height 20
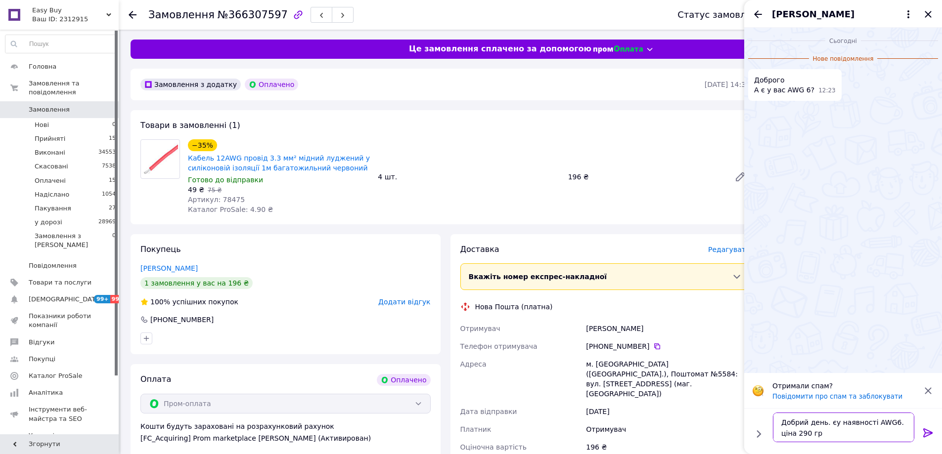
type textarea "Добрий день. єу наявності AWG6. ціна 290 грн"
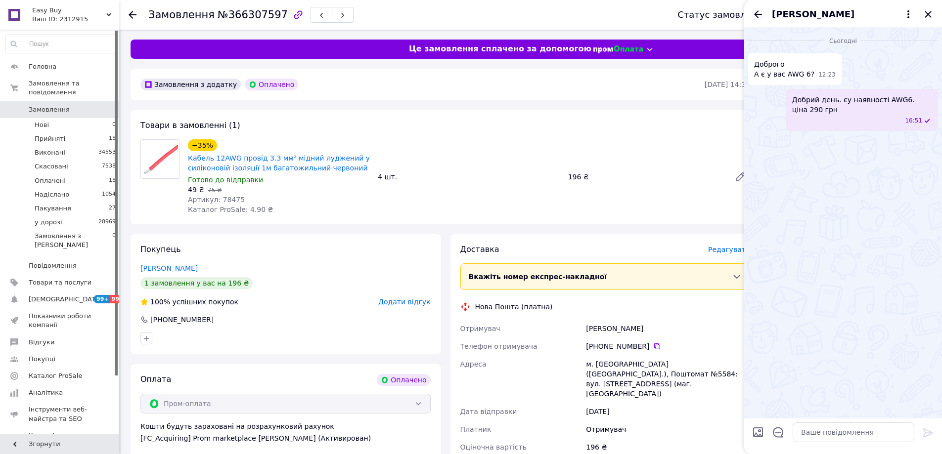
click at [756, 13] on icon "Назад" at bounding box center [758, 13] width 8 height 7
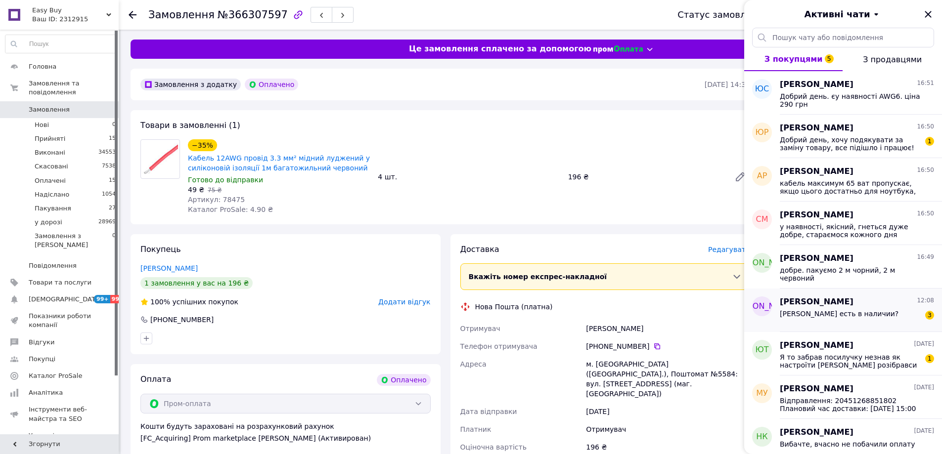
click at [851, 316] on span "Кабель есть в наличии?" at bounding box center [839, 314] width 119 height 8
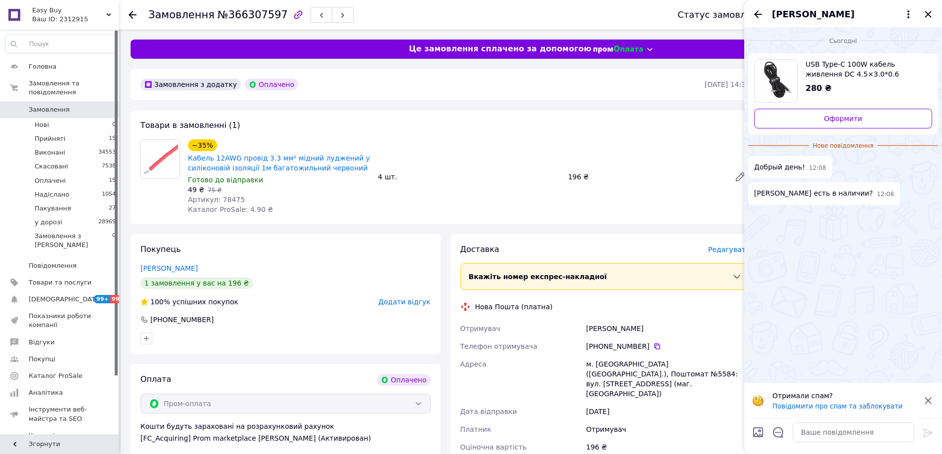
click at [835, 424] on div at bounding box center [854, 433] width 130 height 28
click at [837, 432] on textarea at bounding box center [854, 433] width 122 height 20
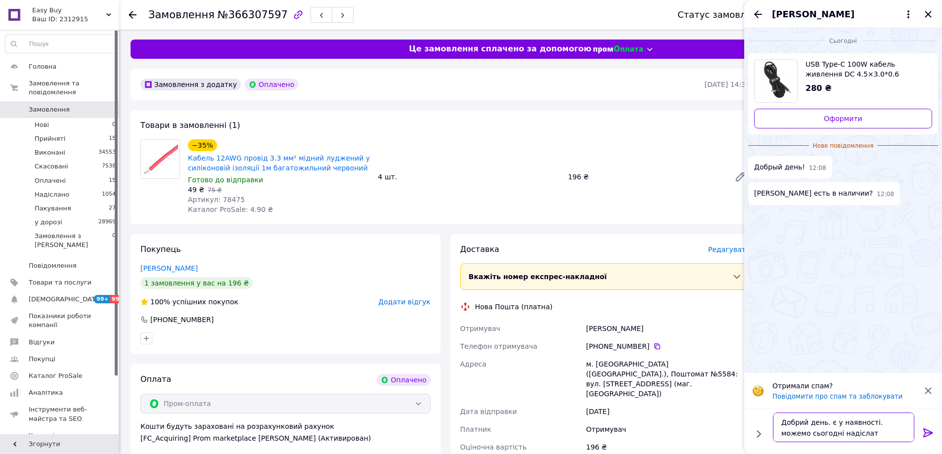
type textarea "Добрий день. є у наявності. можемо сьогодні надіслати"
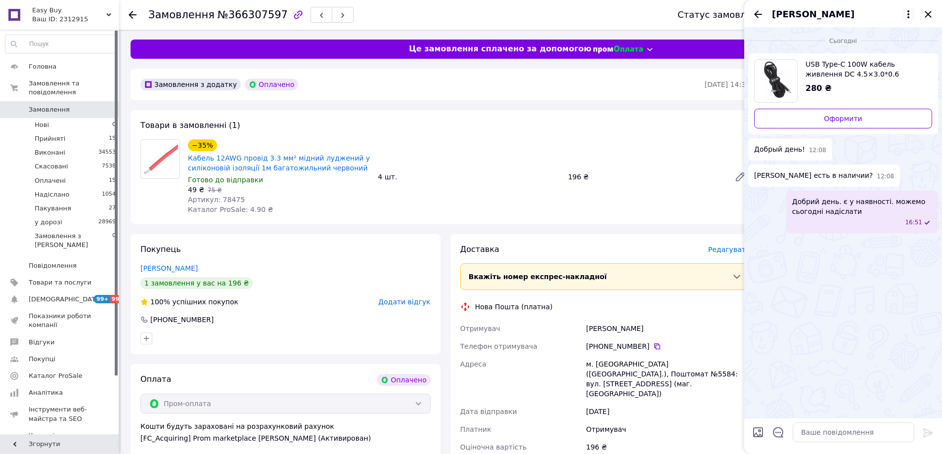
click at [911, 12] on icon at bounding box center [909, 14] width 12 height 12
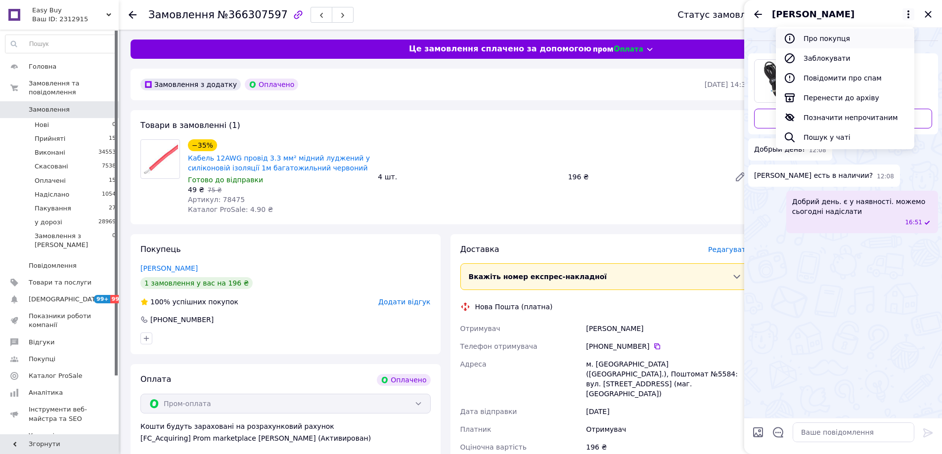
click at [813, 41] on button "Про покупця" at bounding box center [845, 39] width 138 height 20
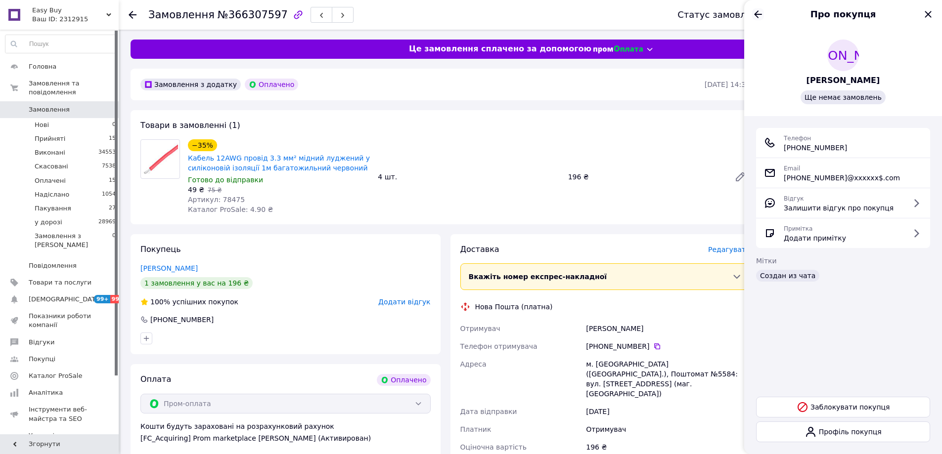
click at [756, 8] on icon "Назад" at bounding box center [758, 14] width 12 height 12
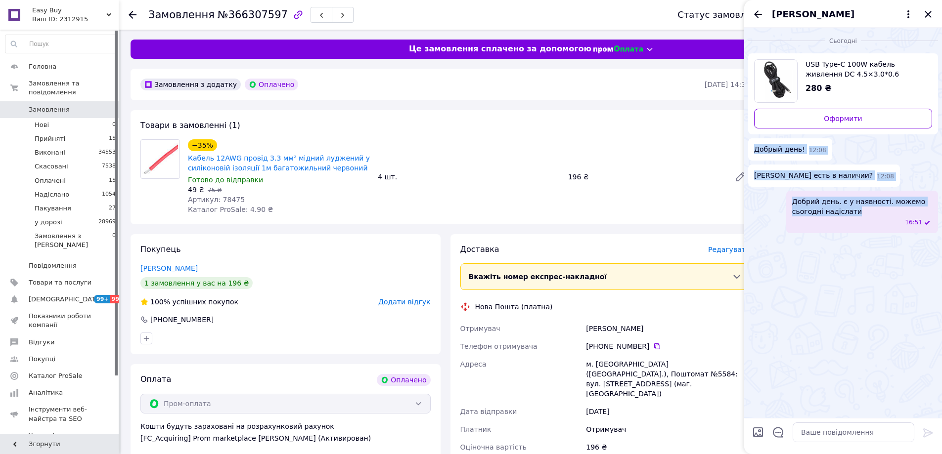
drag, startPoint x: 859, startPoint y: 208, endPoint x: 754, endPoint y: 147, distance: 121.4
click at [754, 147] on ul "USB Type-C 100W кабель живлення DC 4.5×3.0*0.6 Hewlett Packard для зарядки ноут…" at bounding box center [843, 143] width 190 height 180
click at [820, 153] on div "Добрый день! 12:08" at bounding box center [790, 149] width 84 height 22
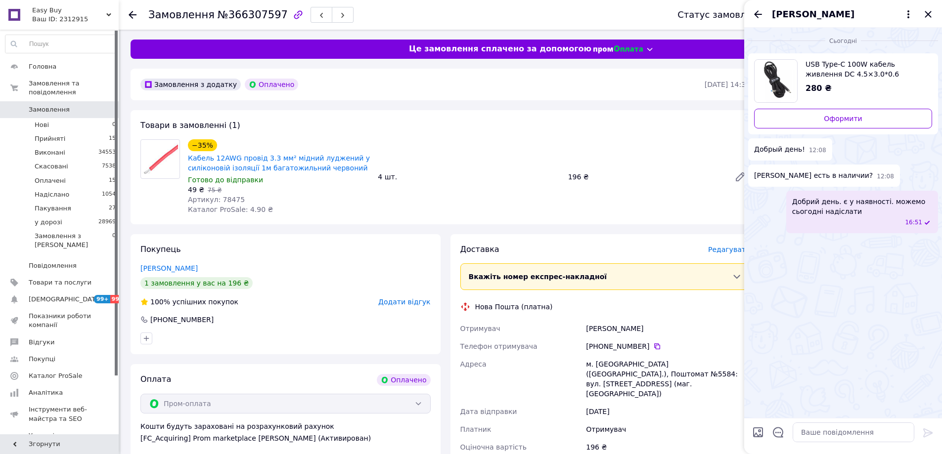
click at [860, 164] on ul "USB Type-C 100W кабель живлення DC 4.5×3.0*0.6 Hewlett Packard для зарядки ноут…" at bounding box center [843, 143] width 190 height 180
click at [827, 438] on textarea at bounding box center [854, 433] width 122 height 20
click at [760, 11] on icon "Назад" at bounding box center [758, 14] width 12 height 12
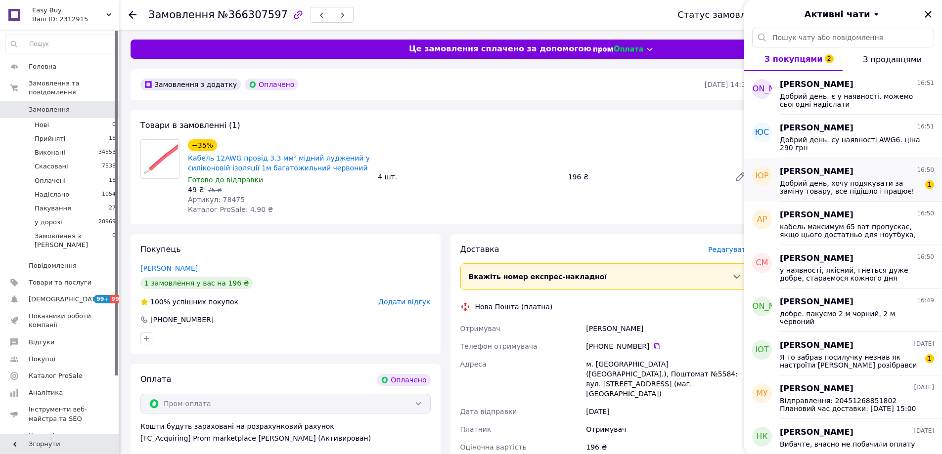
click at [844, 179] on div "Юлія Руденко 16:50 Добрий день, хочу подякувати за заміну товару, все підішло і…" at bounding box center [861, 180] width 162 height 44
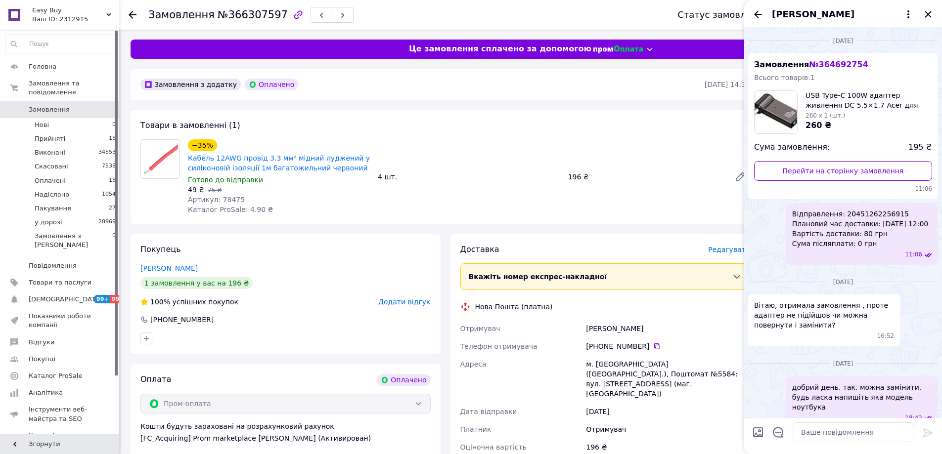
scroll to position [709, 0]
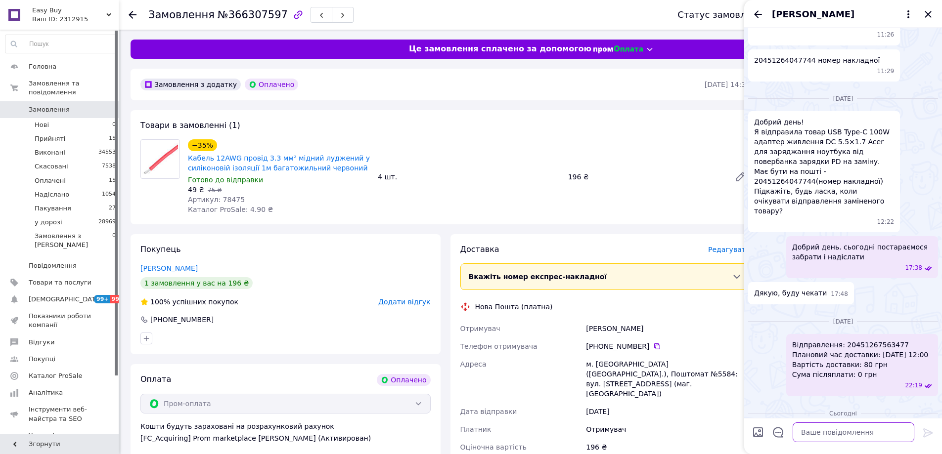
click at [842, 429] on textarea at bounding box center [854, 433] width 122 height 20
type textarea "Дякуємо за довіру"
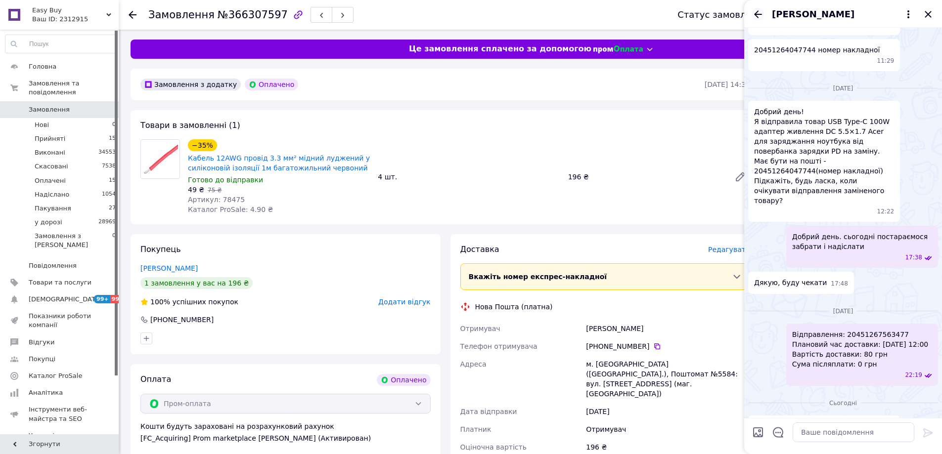
click at [761, 18] on icon "Назад" at bounding box center [758, 14] width 12 height 12
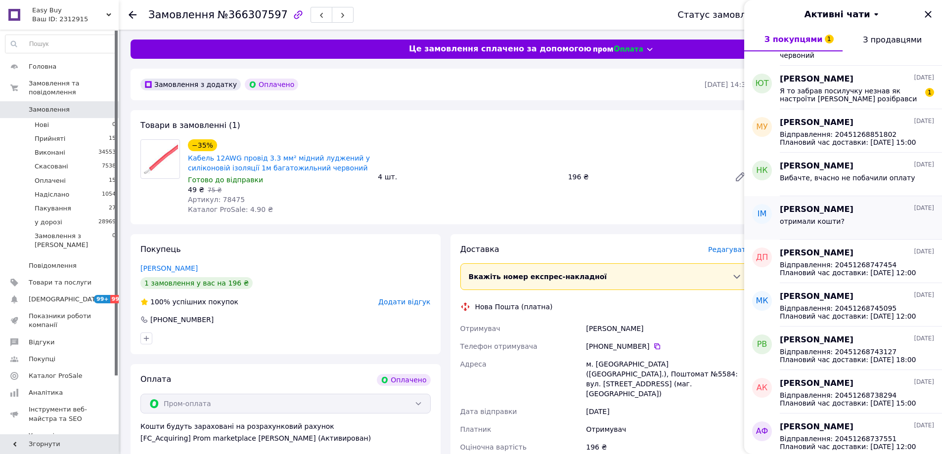
scroll to position [247, 0]
click at [854, 84] on div "Юрій Терлибовка 11.10.2025" at bounding box center [857, 78] width 154 height 11
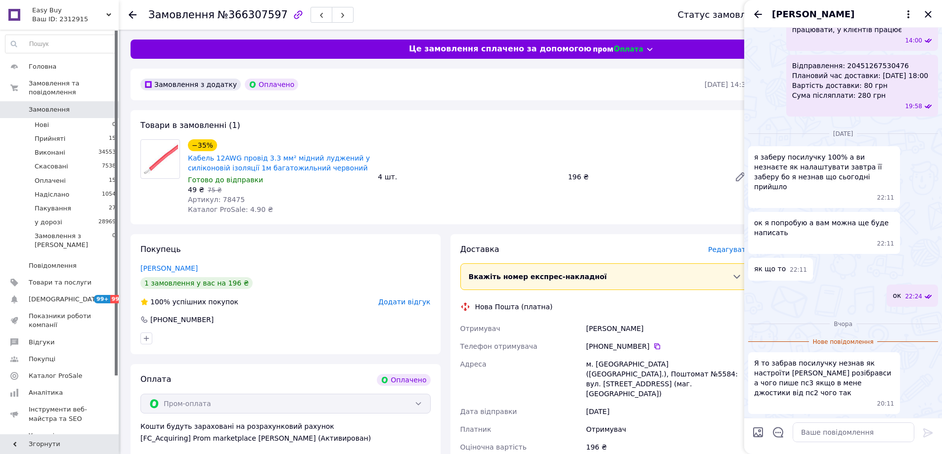
scroll to position [1137, 0]
click at [822, 434] on textarea at bounding box center [854, 433] width 122 height 20
type textarea "в"
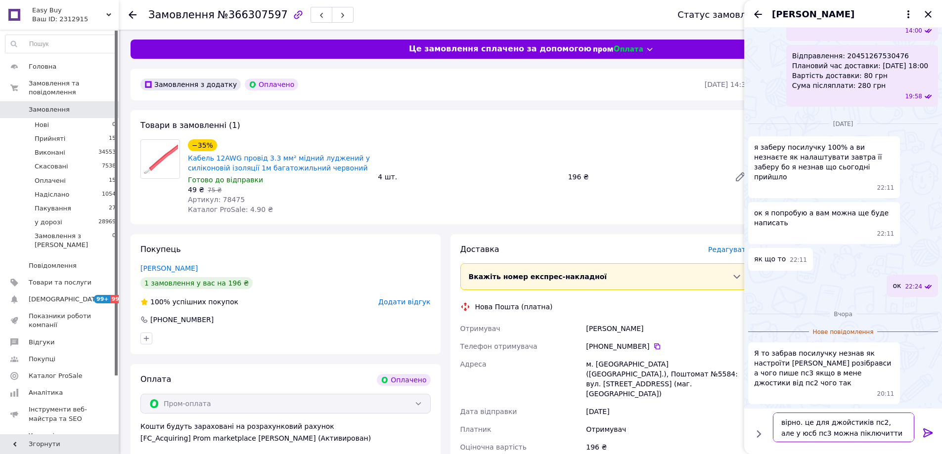
click at [780, 432] on textarea "вірно. це для джойстиків пс2, але у юсб пс3 можна піключитти" at bounding box center [843, 428] width 141 height 30
type textarea "вірно. це для джойстиків пс2, але у консоль юсб пс3 можна піключитти"
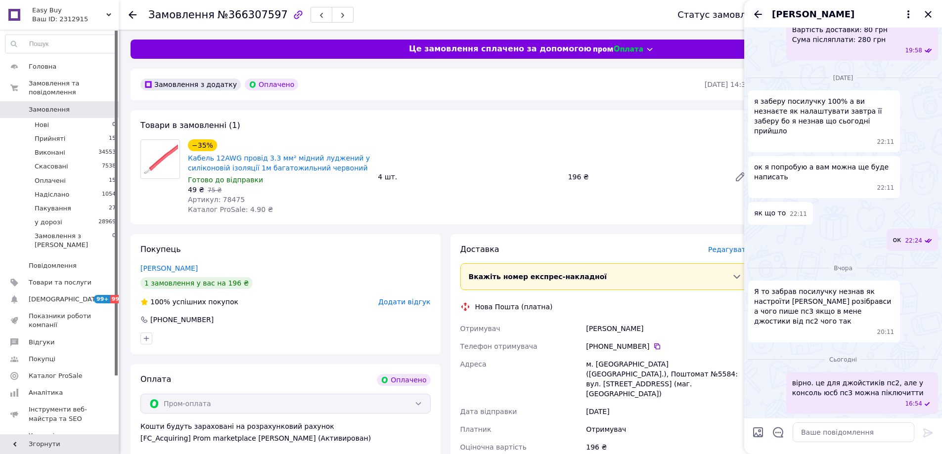
click at [758, 11] on icon "Назад" at bounding box center [758, 13] width 8 height 7
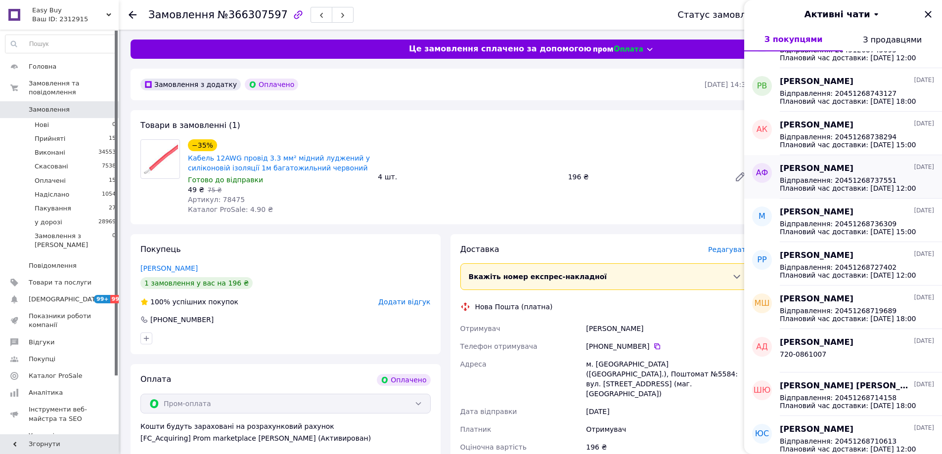
scroll to position [511, 0]
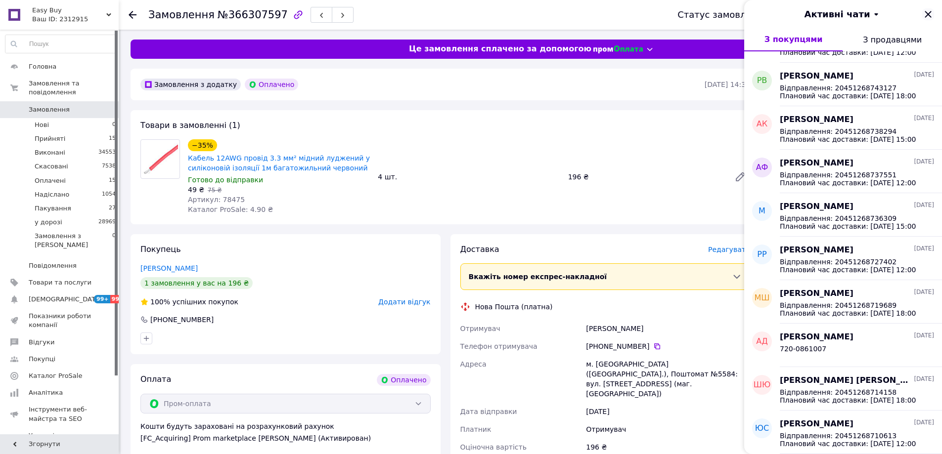
click at [930, 15] on icon "Закрити" at bounding box center [928, 14] width 12 height 12
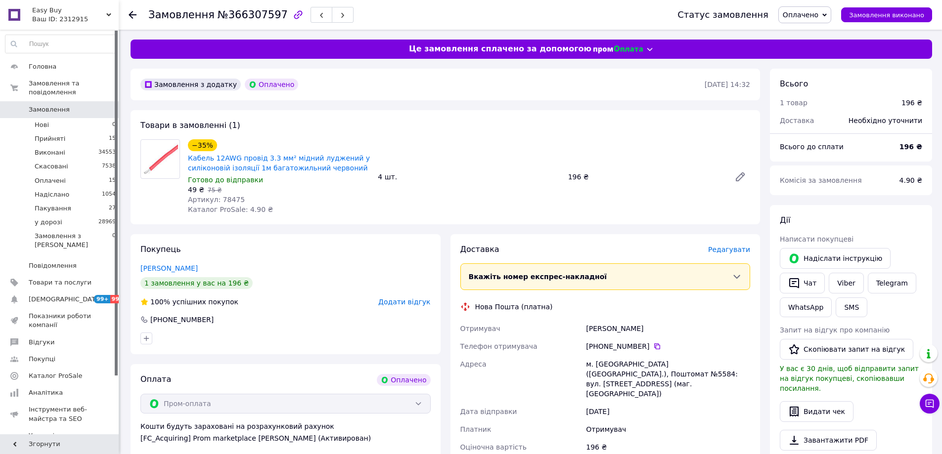
click at [455, 145] on div "−35% Кабель 12AWG провід 3.3 мм² мідний луджений у силіконовій ізоляції 1м бага…" at bounding box center [469, 176] width 570 height 79
